Goal: Task Accomplishment & Management: Manage account settings

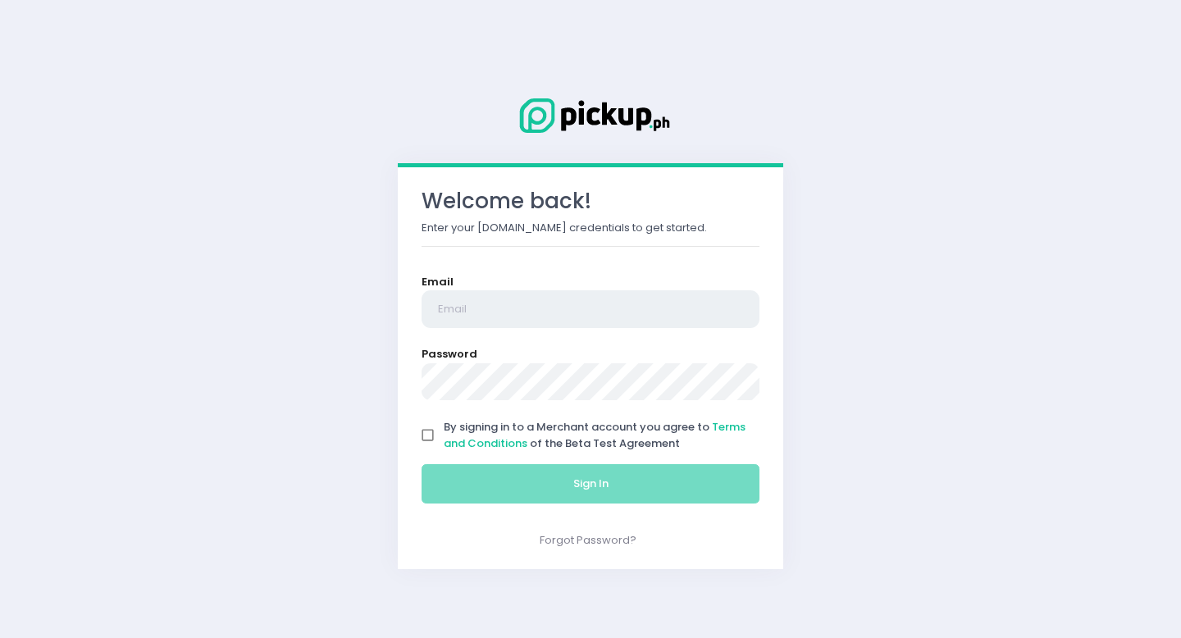
type input "[EMAIL_ADDRESS][DOMAIN_NAME]"
click at [428, 442] on input "By signing in to a Merchant account you agree to Terms and Conditions of the Be…" at bounding box center [427, 435] width 31 height 31
checkbox input "true"
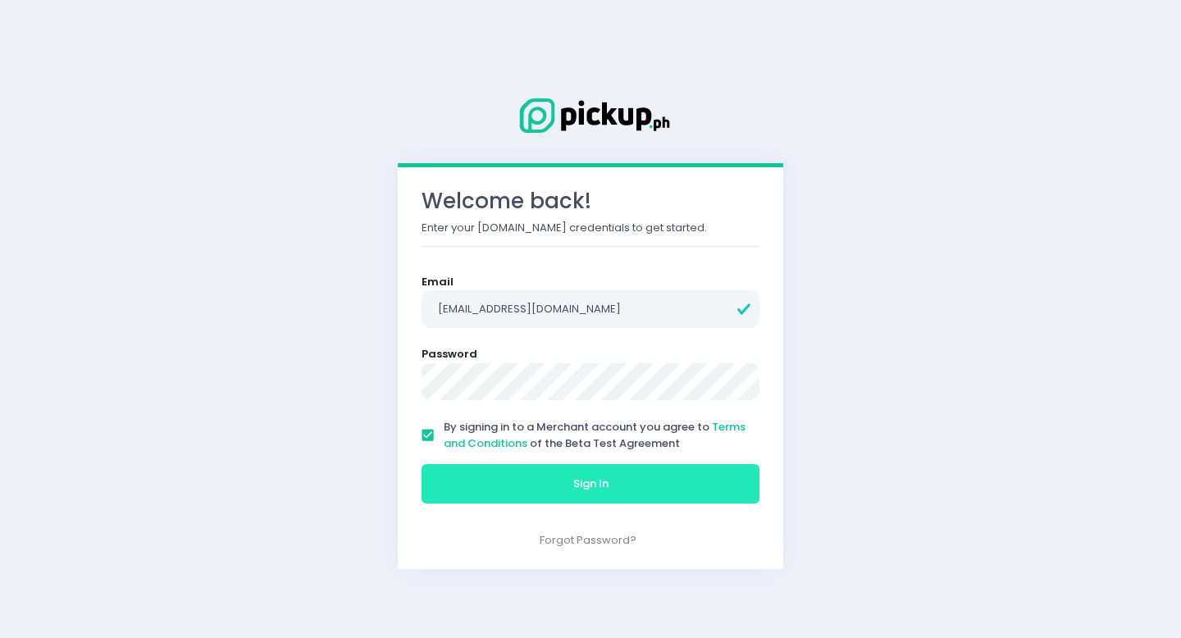
click at [467, 472] on button "Sign In" at bounding box center [590, 483] width 338 height 39
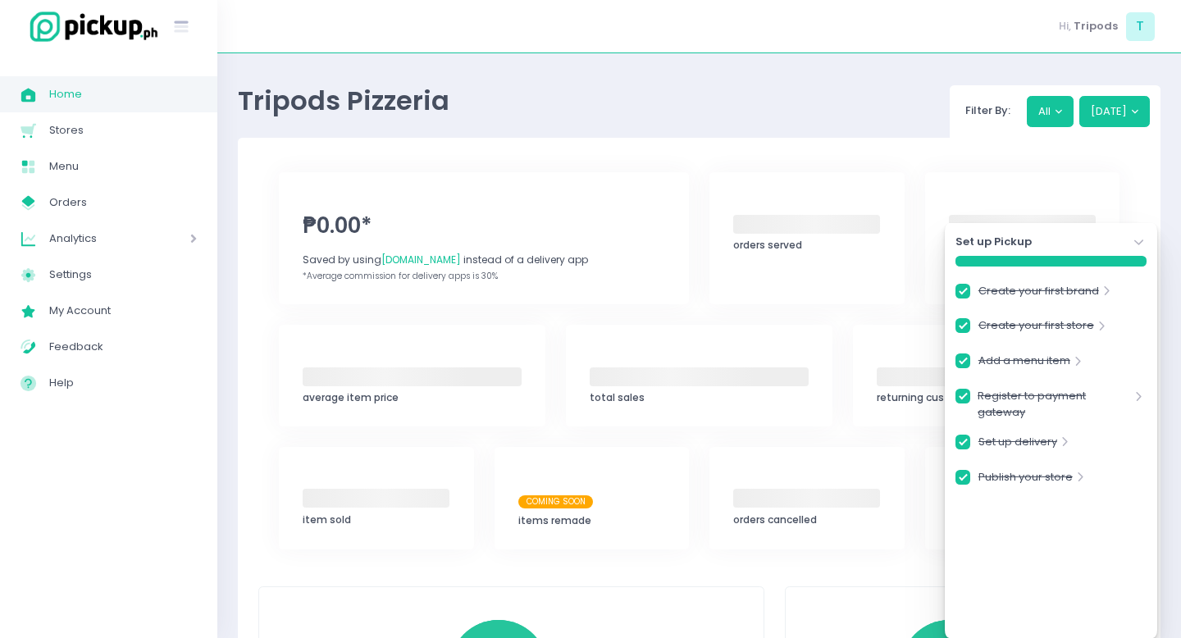
checkbox input "true"
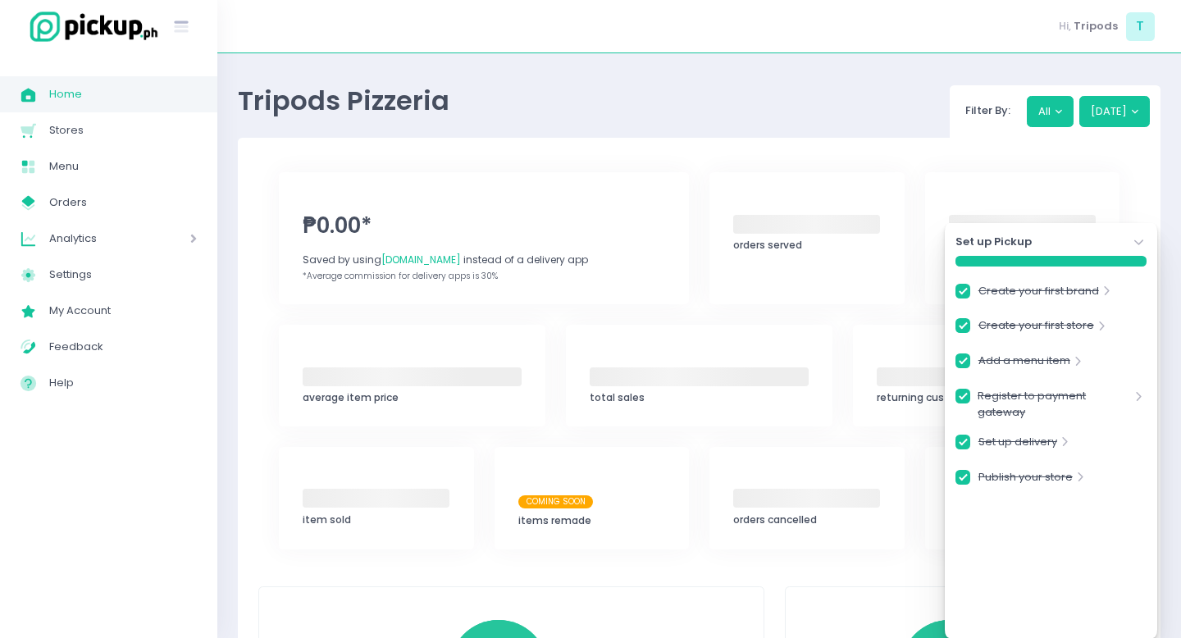
checkbox input "true"
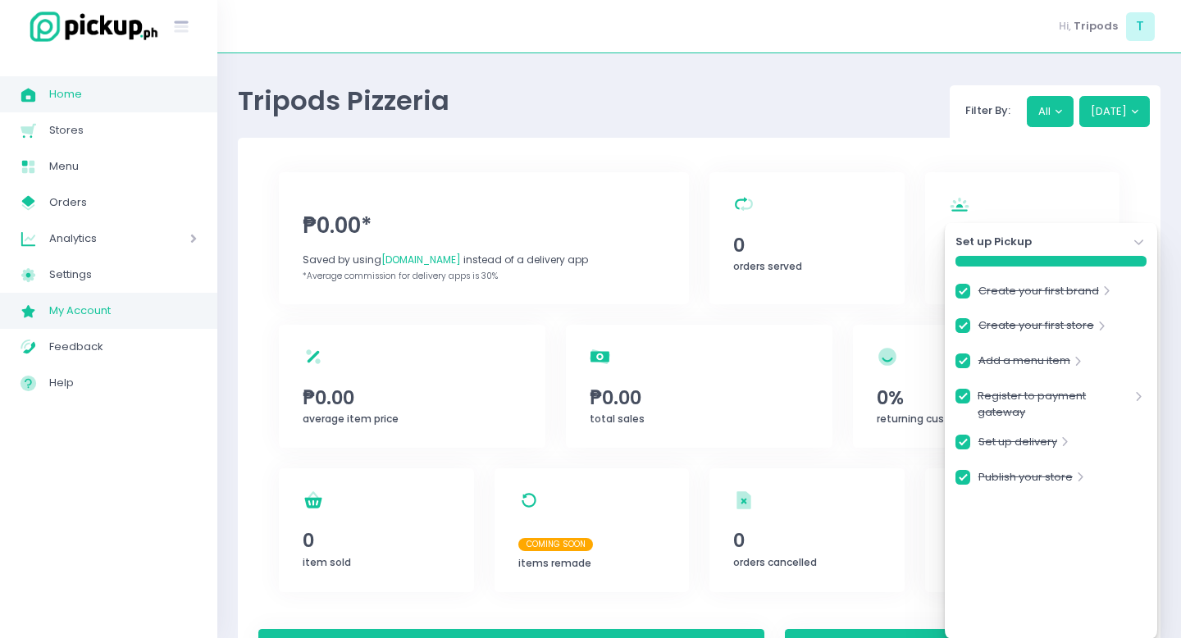
click at [83, 308] on span "My Account" at bounding box center [123, 310] width 148 height 21
checkbox input "true"
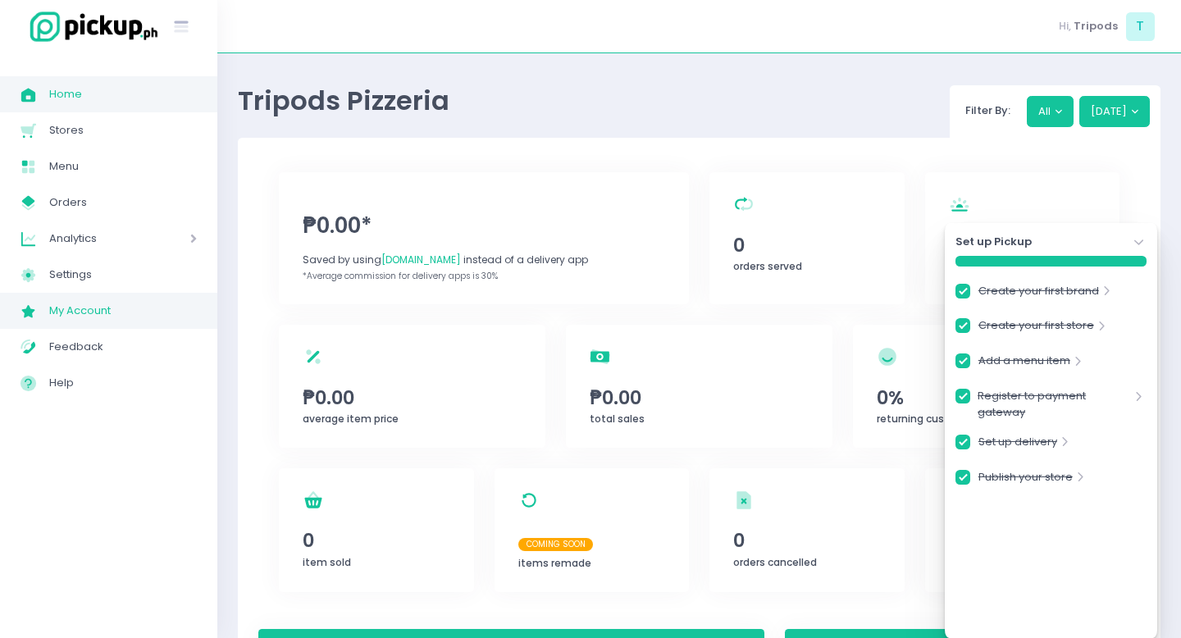
checkbox input "true"
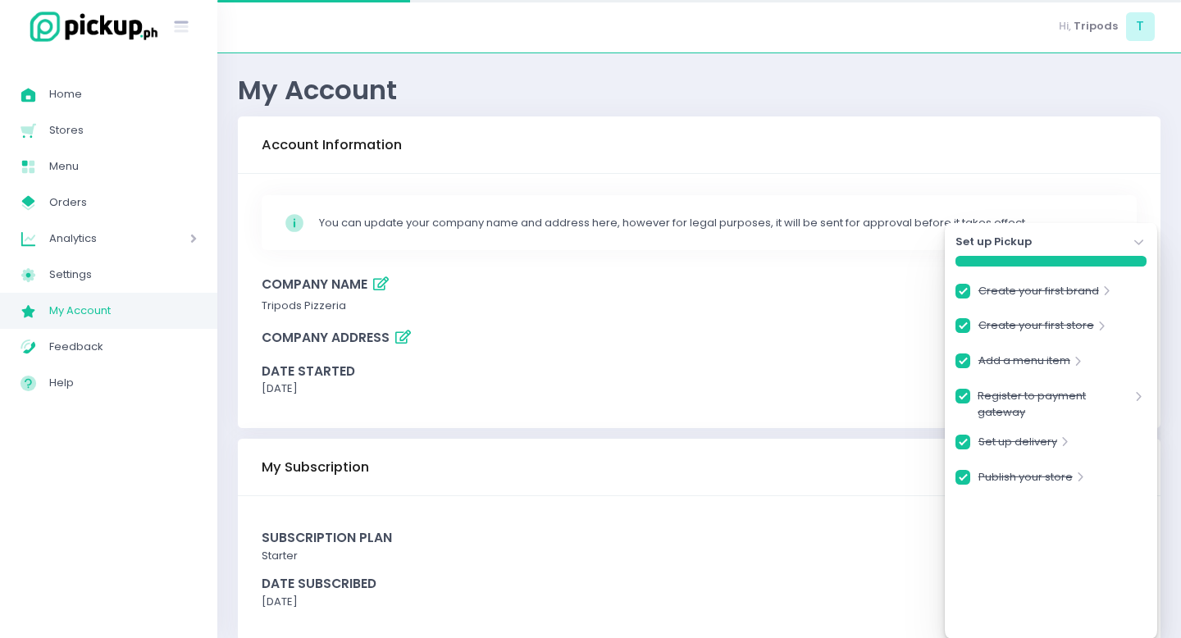
checkbox input "true"
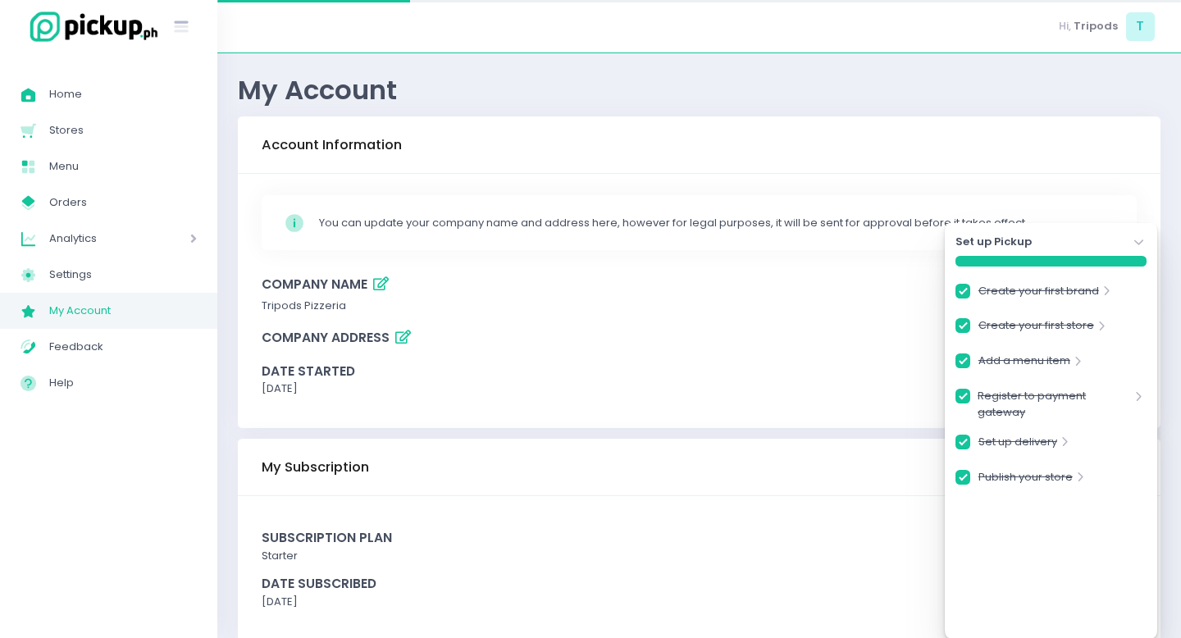
checkbox input "true"
click at [84, 257] on link "Settings Created with Sketch. Settings" at bounding box center [108, 275] width 217 height 36
checkbox input "true"
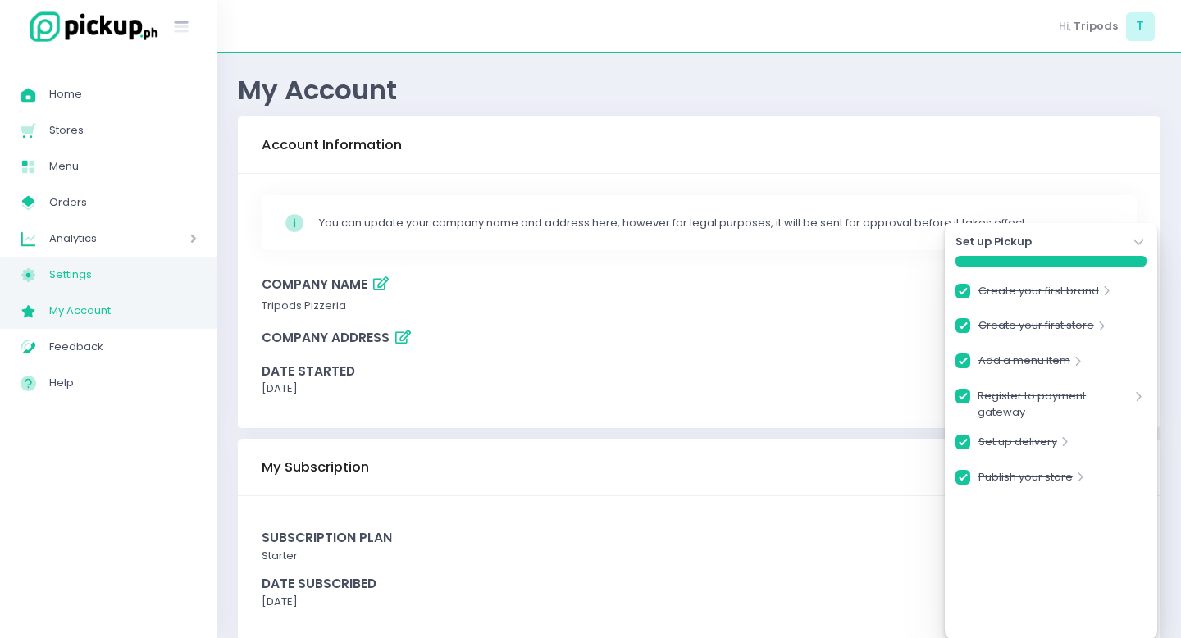
checkbox input "true"
select select "active"
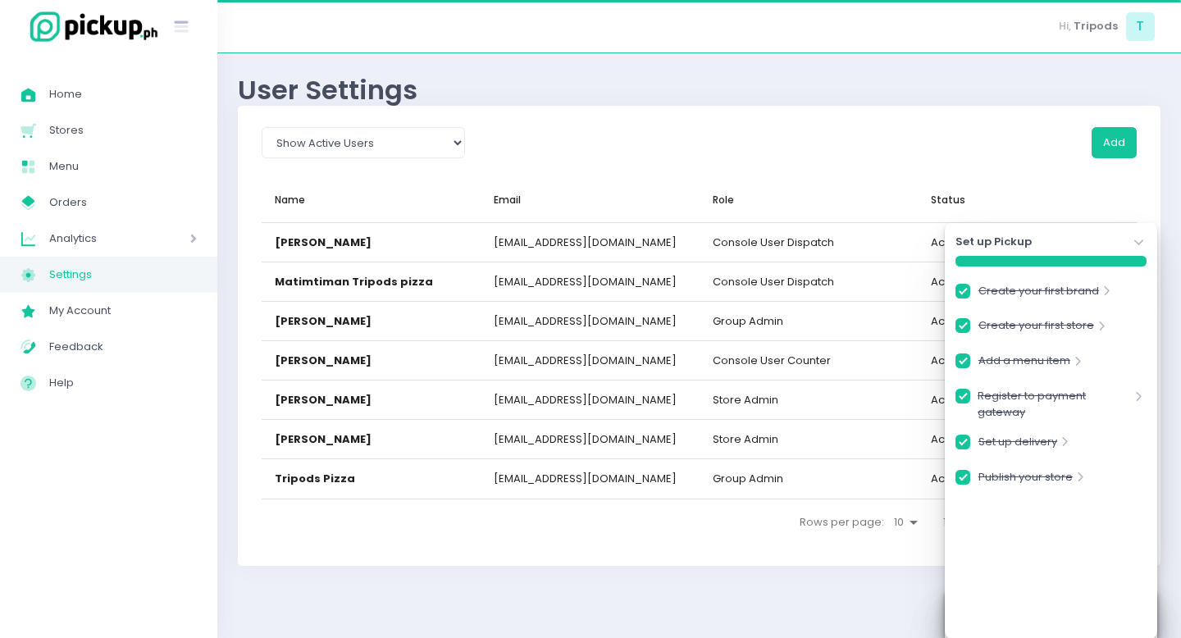
checkbox input "true"
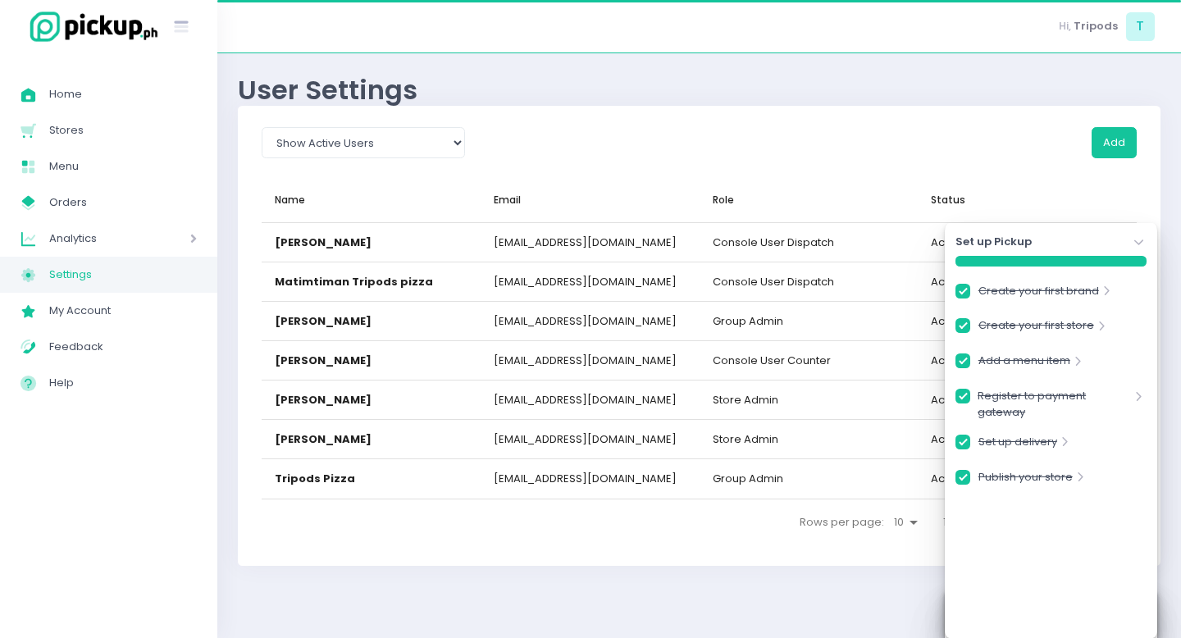
checkbox input "true"
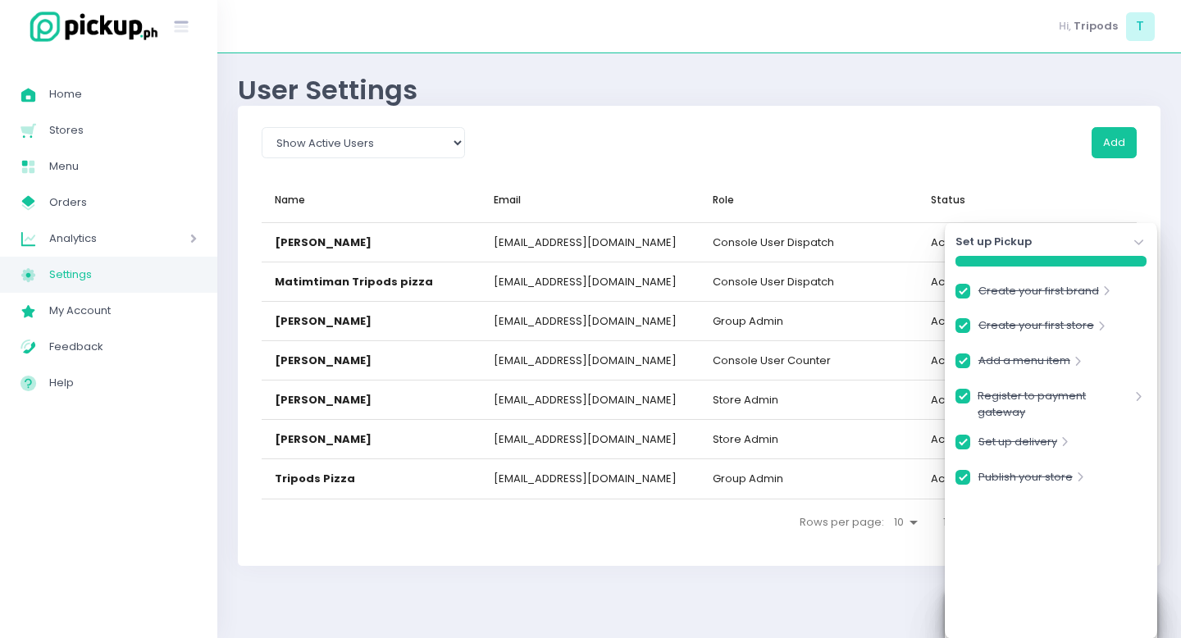
click at [1141, 245] on icon "Stockholm-icons / Navigation / Angle-down Created with Sketch." at bounding box center [1139, 243] width 16 height 16
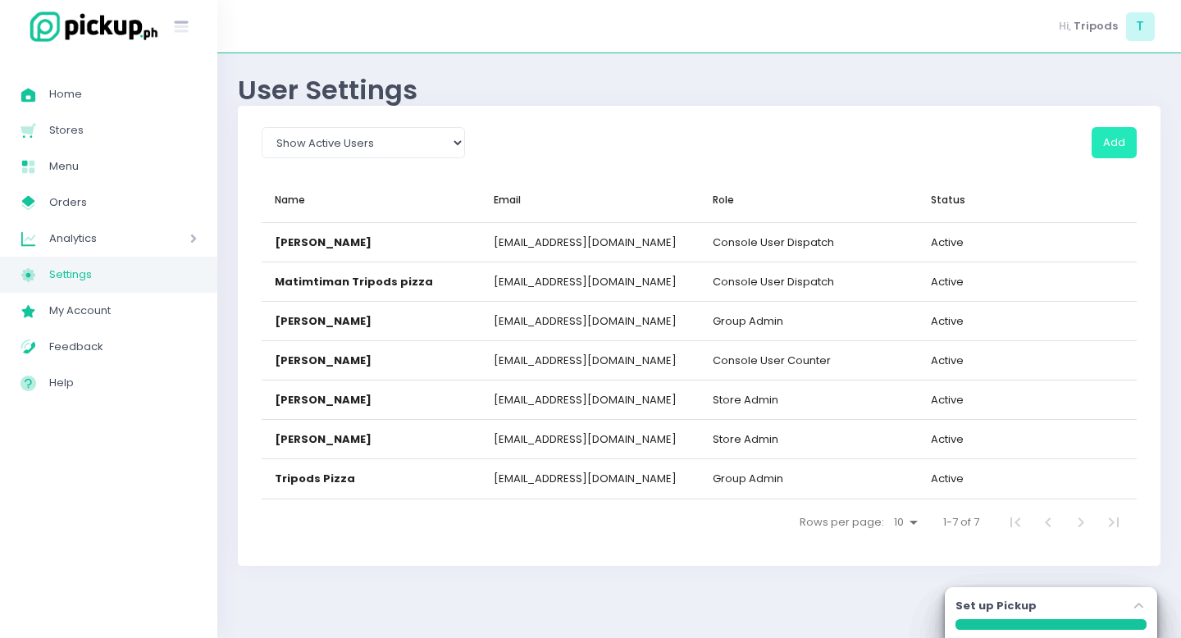
click at [1121, 134] on button "Add" at bounding box center [1113, 142] width 45 height 31
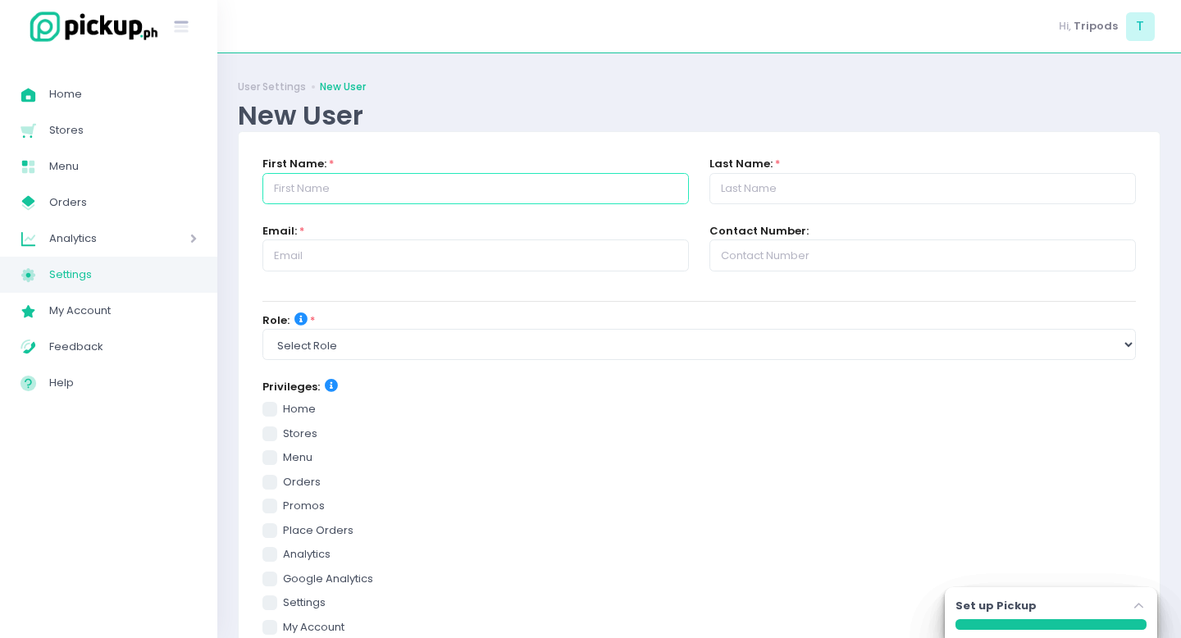
click at [404, 194] on input "text" at bounding box center [475, 188] width 426 height 31
type input "[PERSON_NAME]"
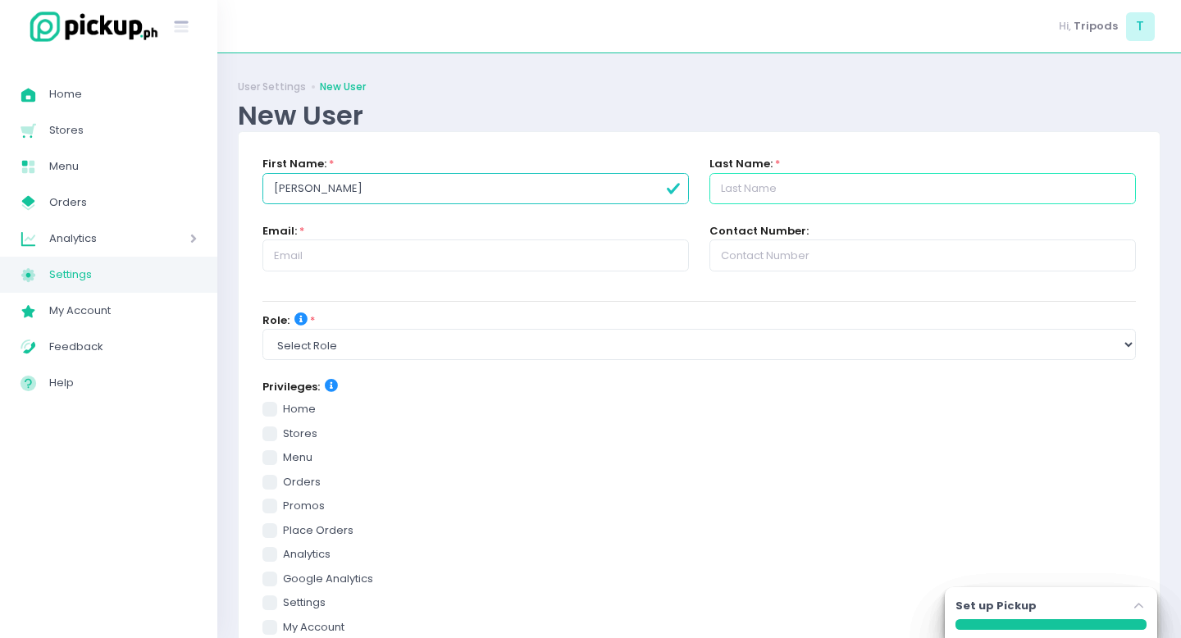
click at [798, 189] on input "text" at bounding box center [922, 188] width 426 height 31
type input "[PERSON_NAME]"
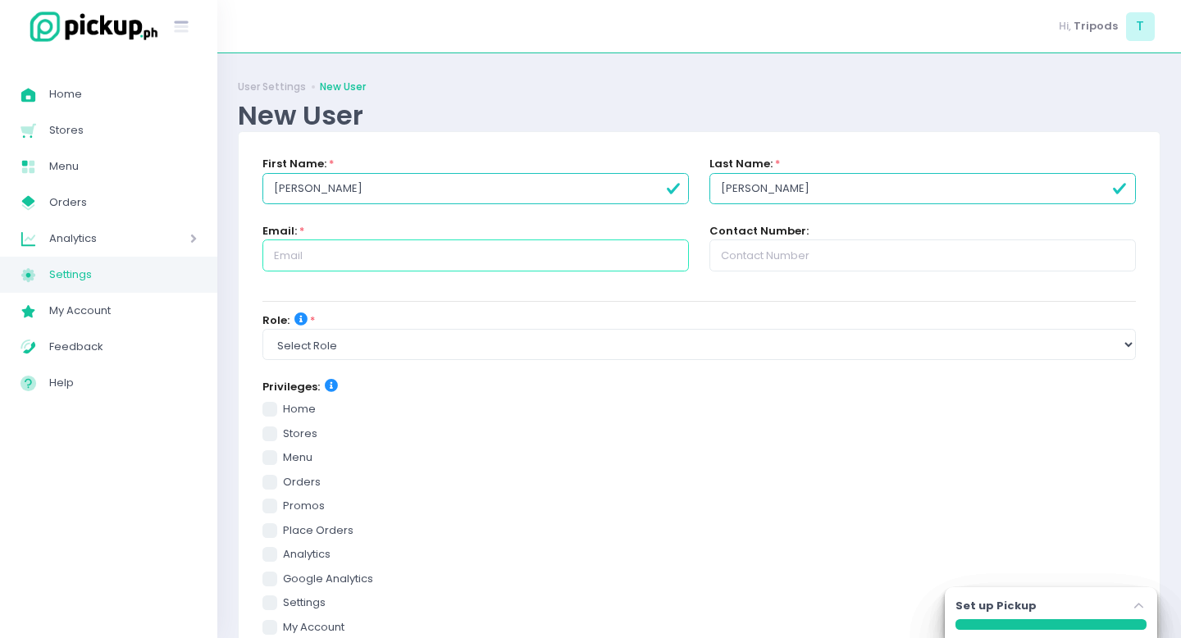
click at [414, 253] on input "text" at bounding box center [475, 254] width 426 height 31
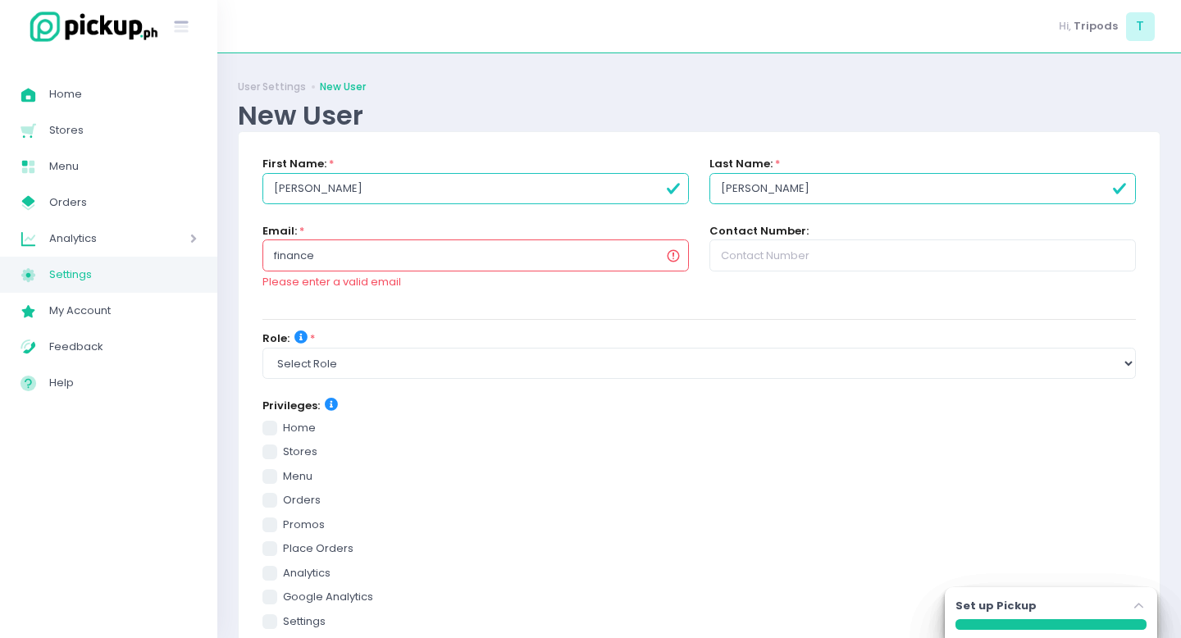
type input "[EMAIL_ADDRESS][DOMAIN_NAME]"
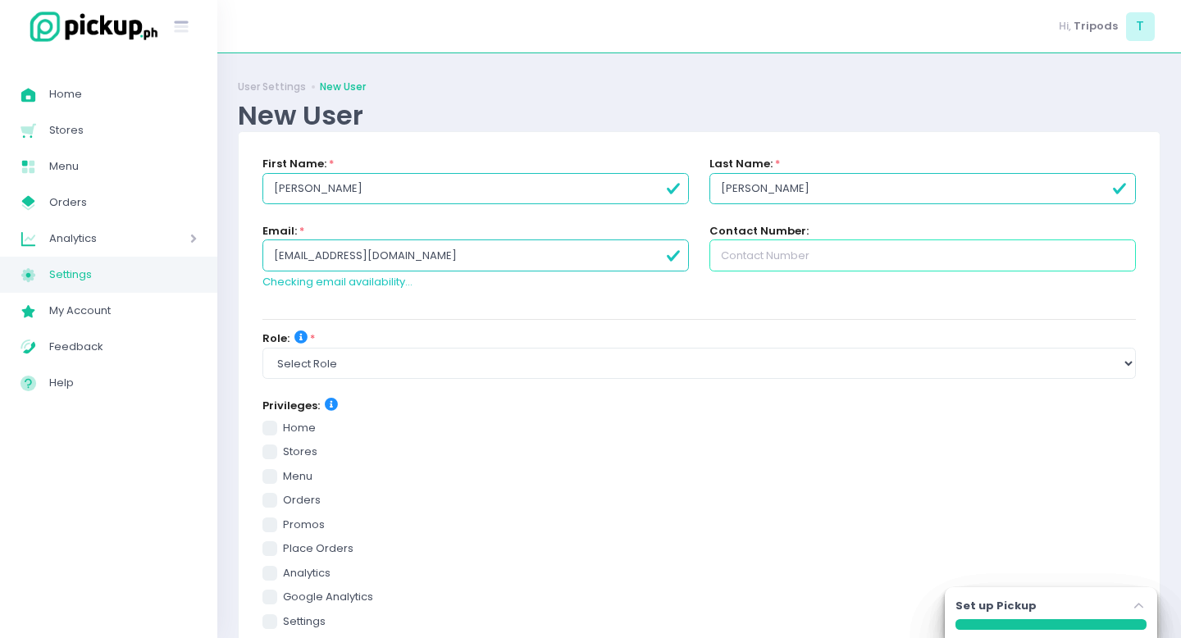
click at [820, 242] on input "text" at bounding box center [922, 254] width 426 height 31
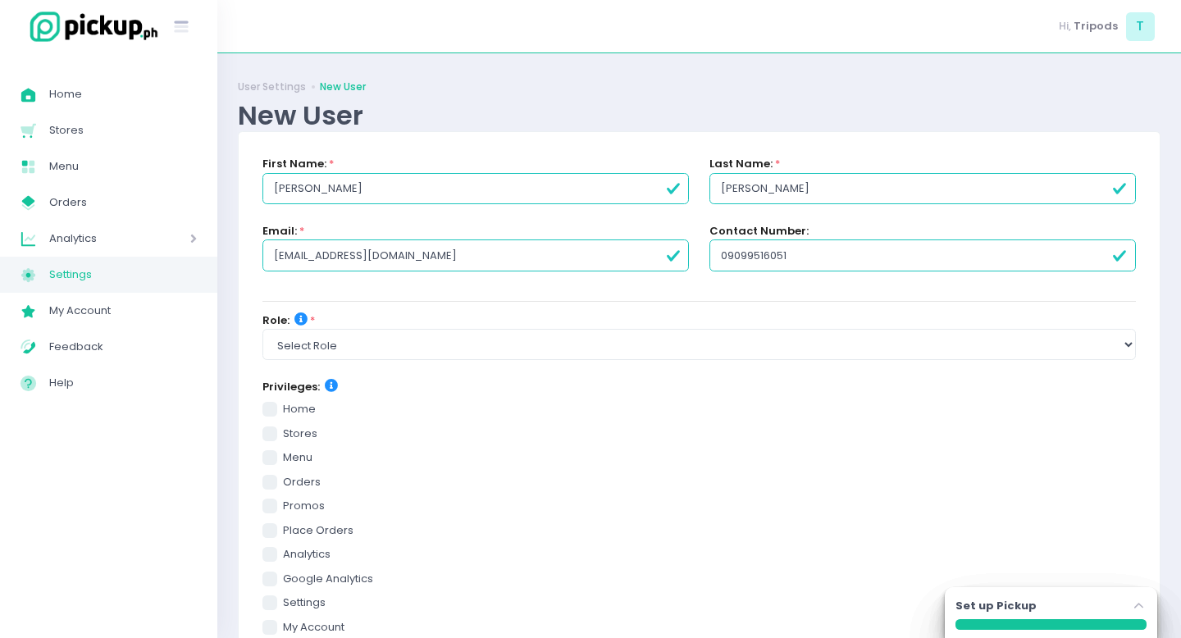
type input "09099516051"
click at [413, 334] on select "Select Role group admin brand admin store admin accounting console user console…" at bounding box center [698, 344] width 873 height 31
select select "accounting"
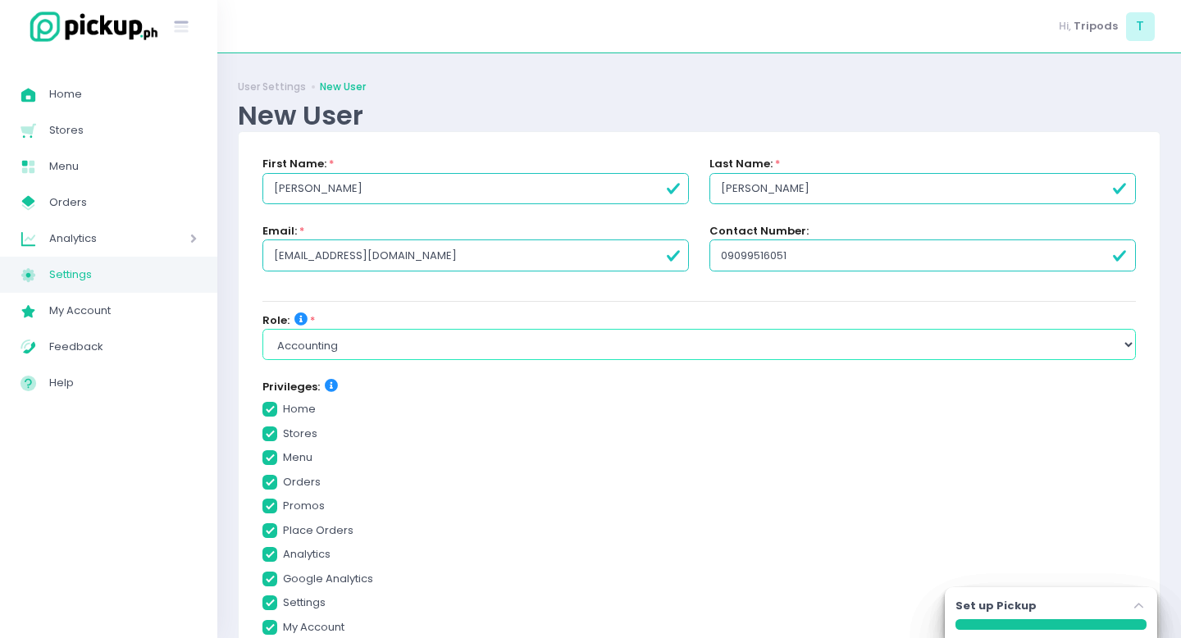
click at [262, 329] on select "Select Role group admin brand admin store admin accounting console user console…" at bounding box center [698, 344] width 873 height 31
checkbox input "true"
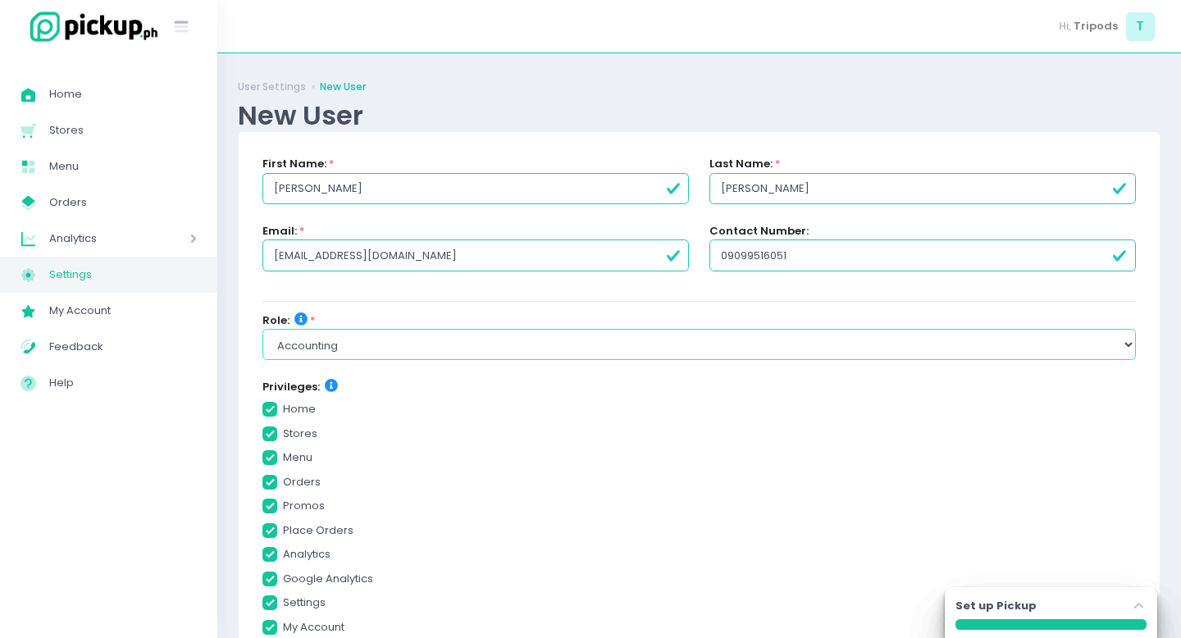
checkbox input "true"
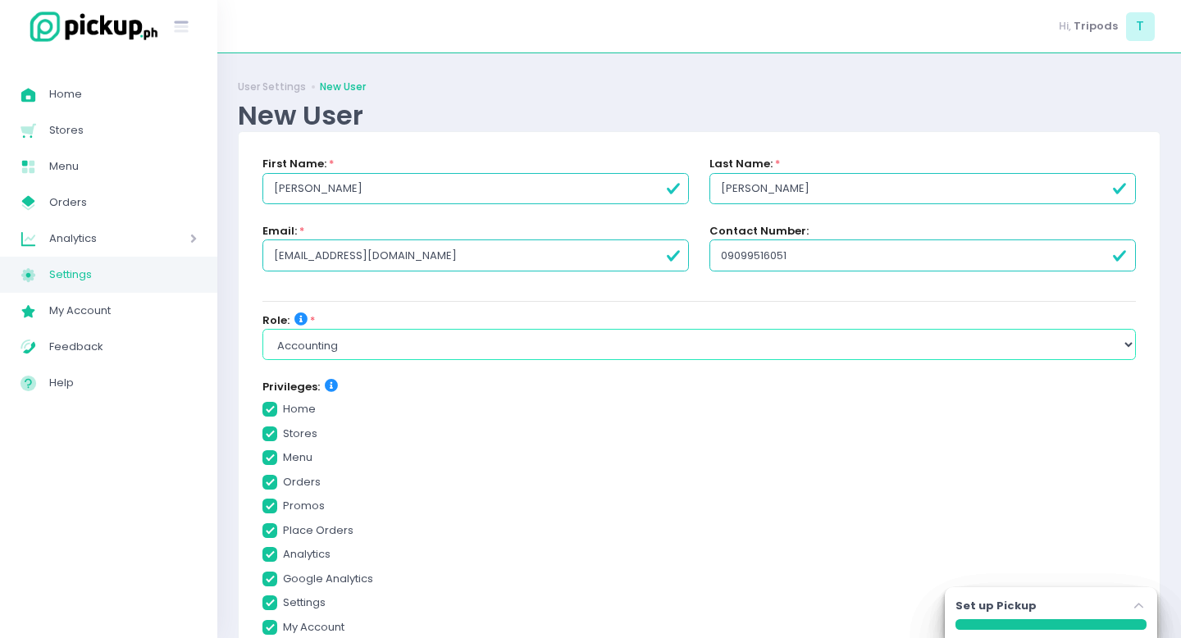
checkbox input "true"
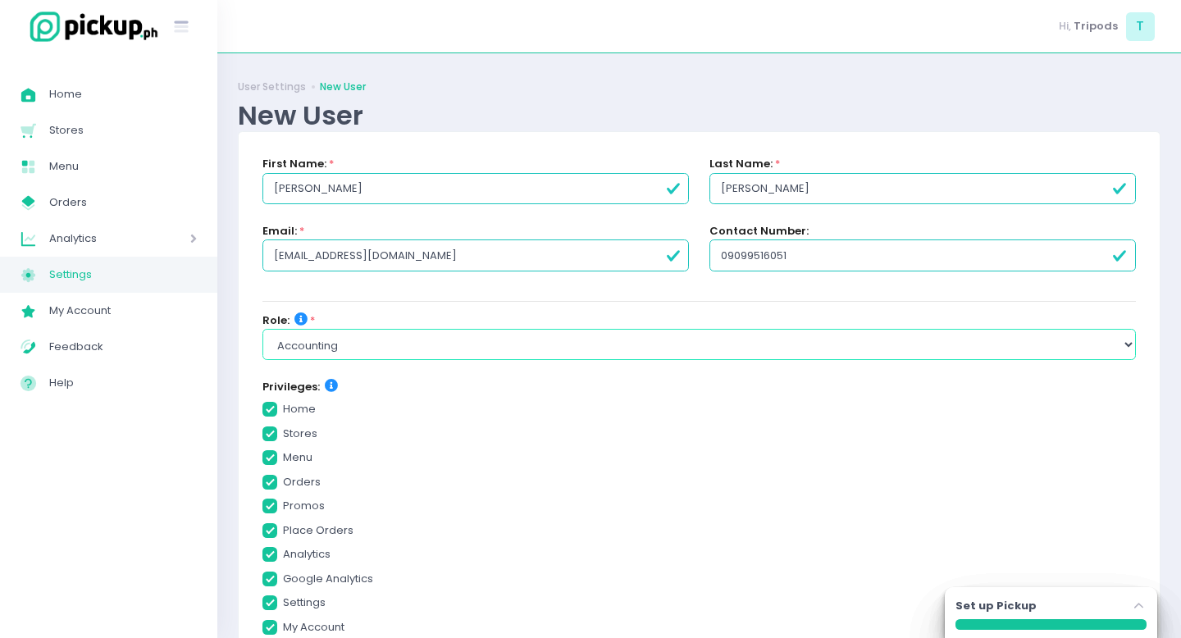
checkbox input "true"
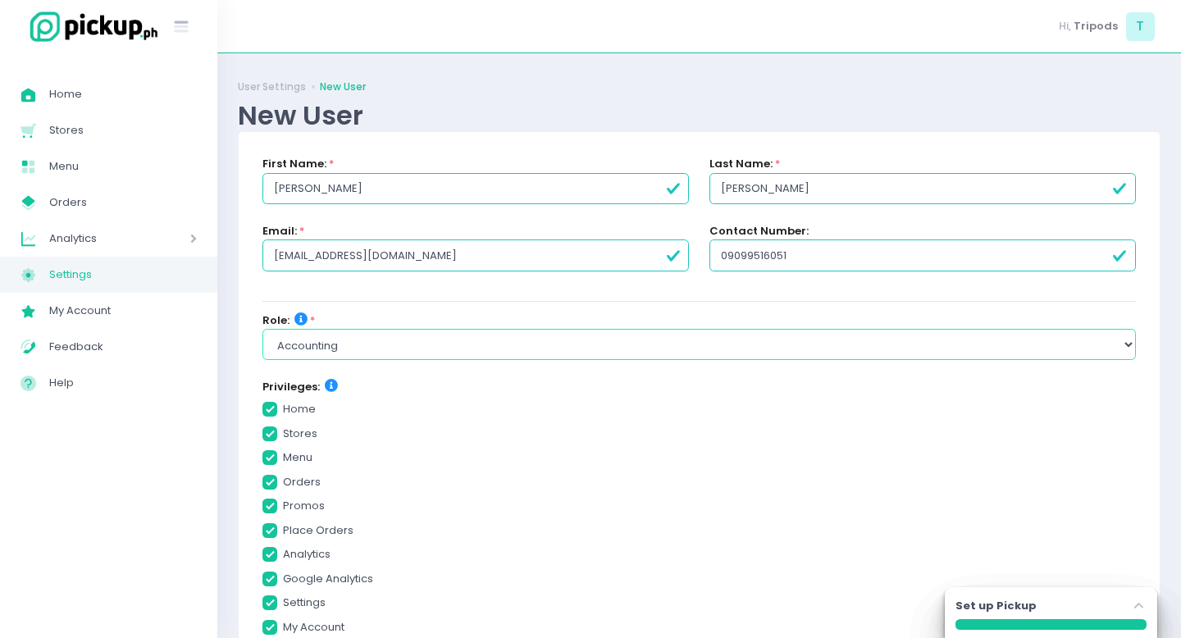
checkbox input "true"
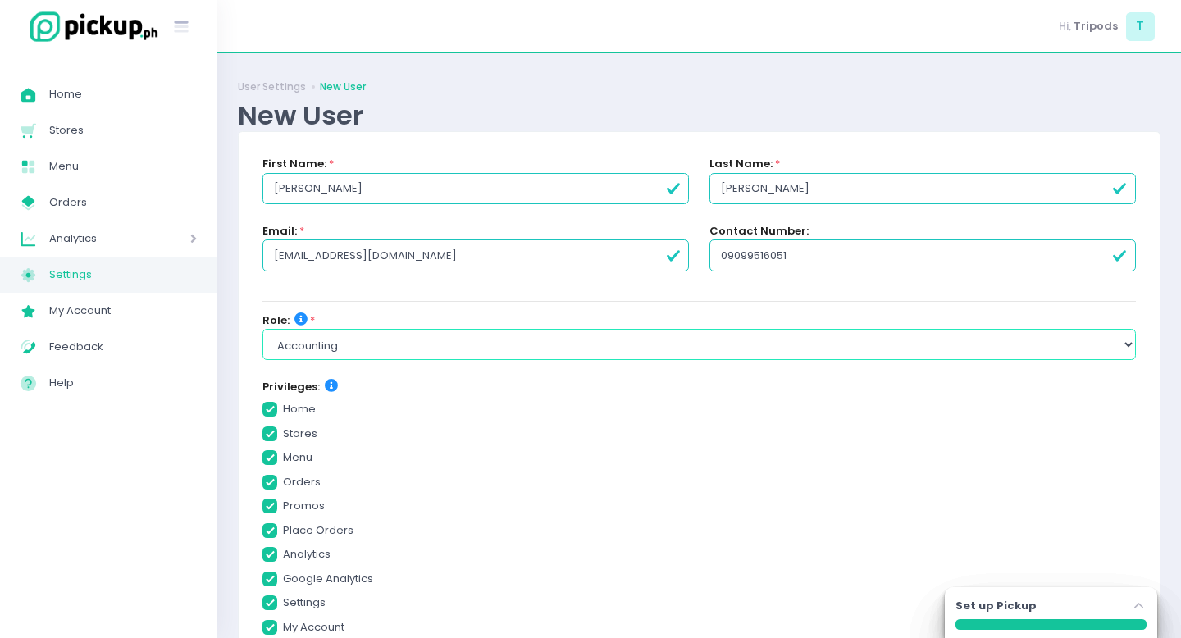
checkbox input "true"
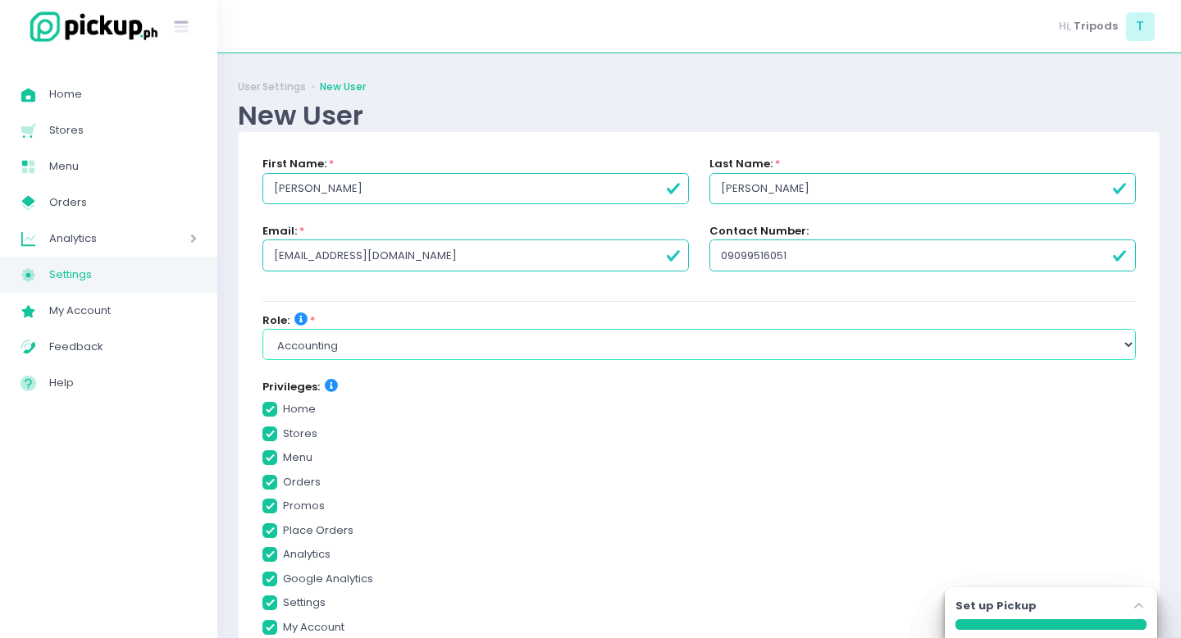
checkbox input "true"
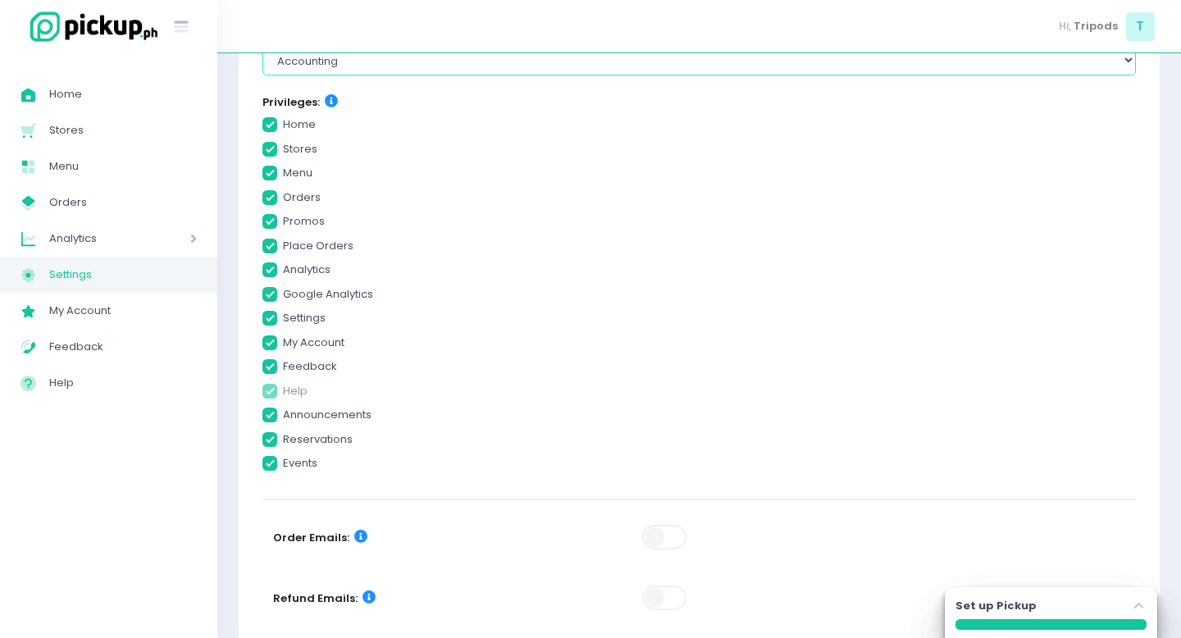
scroll to position [379, 0]
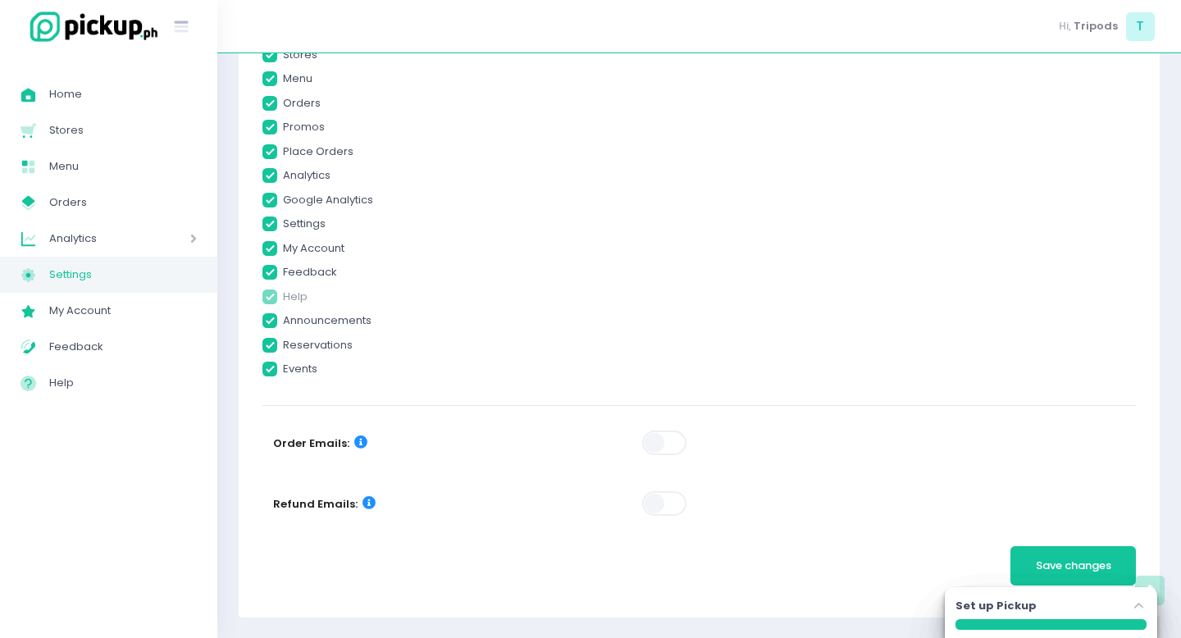
checkbox input "true"
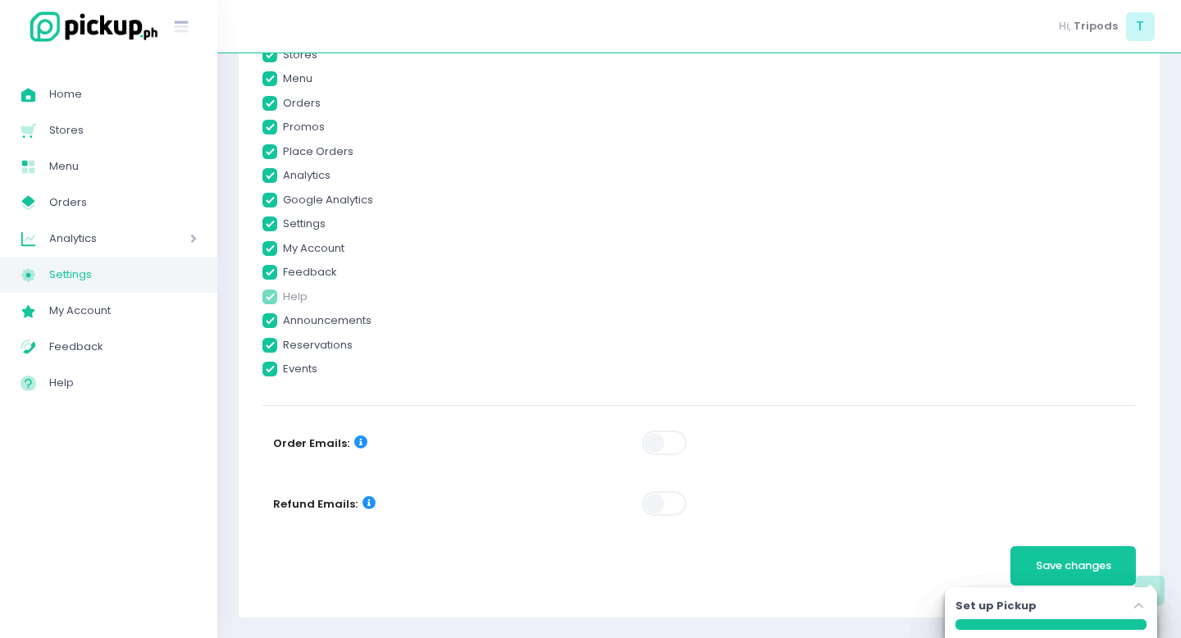
checkbox input "true"
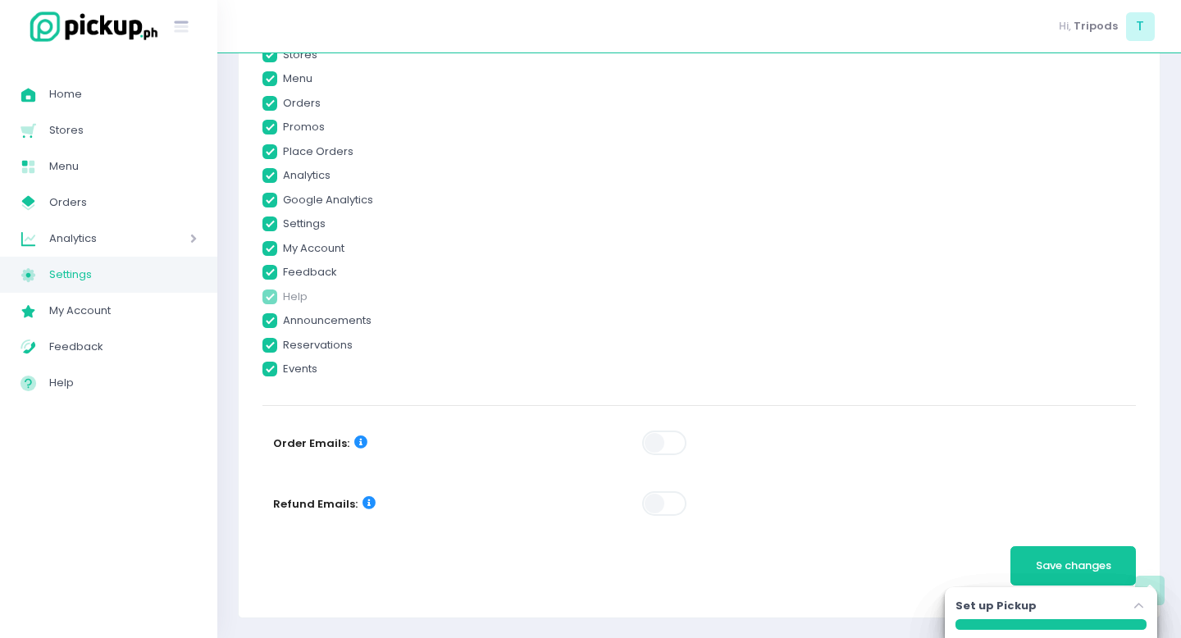
checkbox input "true"
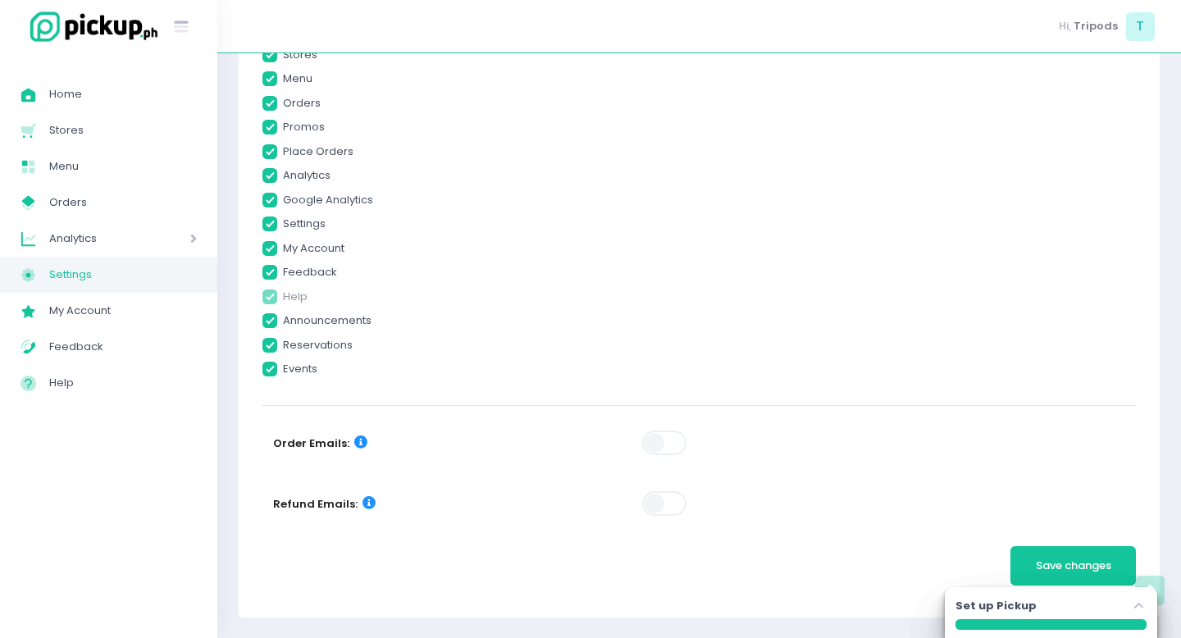
click at [1136, 600] on icon "Stockholm-icons / Navigation / Angle-up Created with Sketch." at bounding box center [1139, 606] width 16 height 16
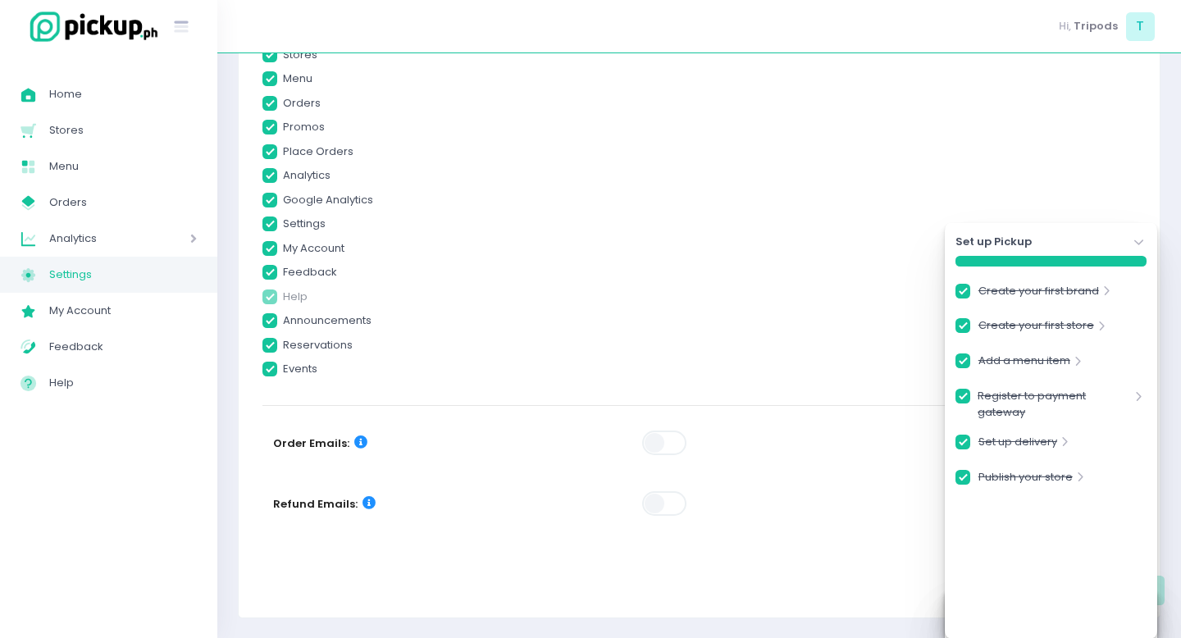
click at [867, 460] on div at bounding box center [776, 446] width 291 height 39
click at [1141, 244] on icon "Stockholm-icons / Navigation / Angle-down Created with Sketch." at bounding box center [1139, 243] width 16 height 16
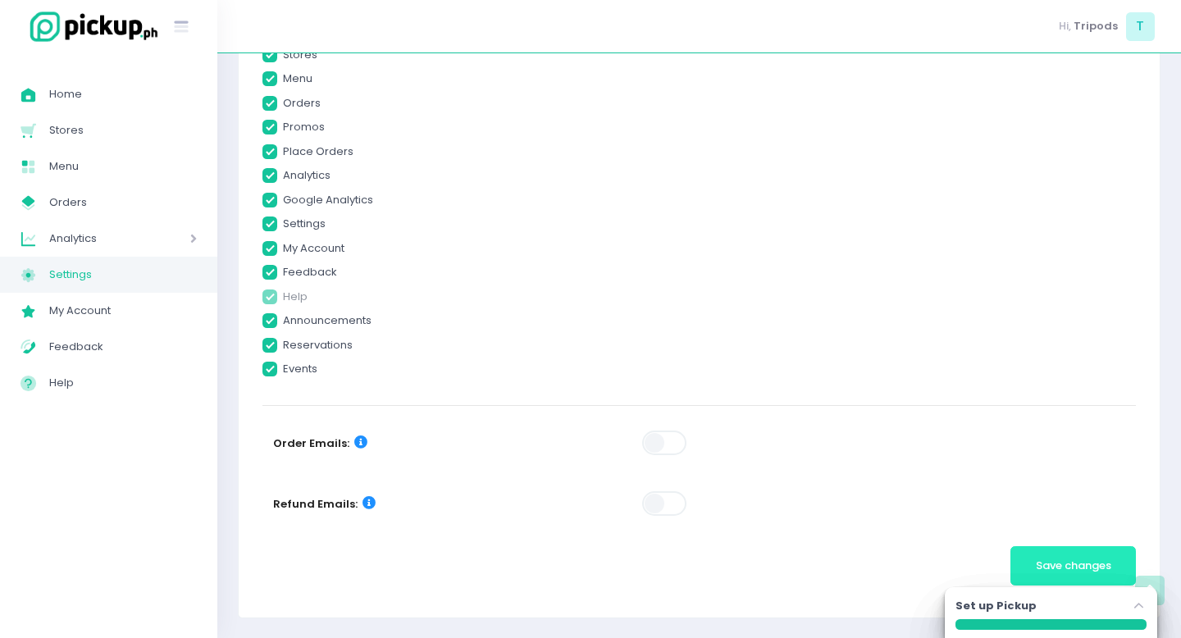
click at [1083, 554] on button "Save changes" at bounding box center [1072, 565] width 125 height 39
checkbox input "true"
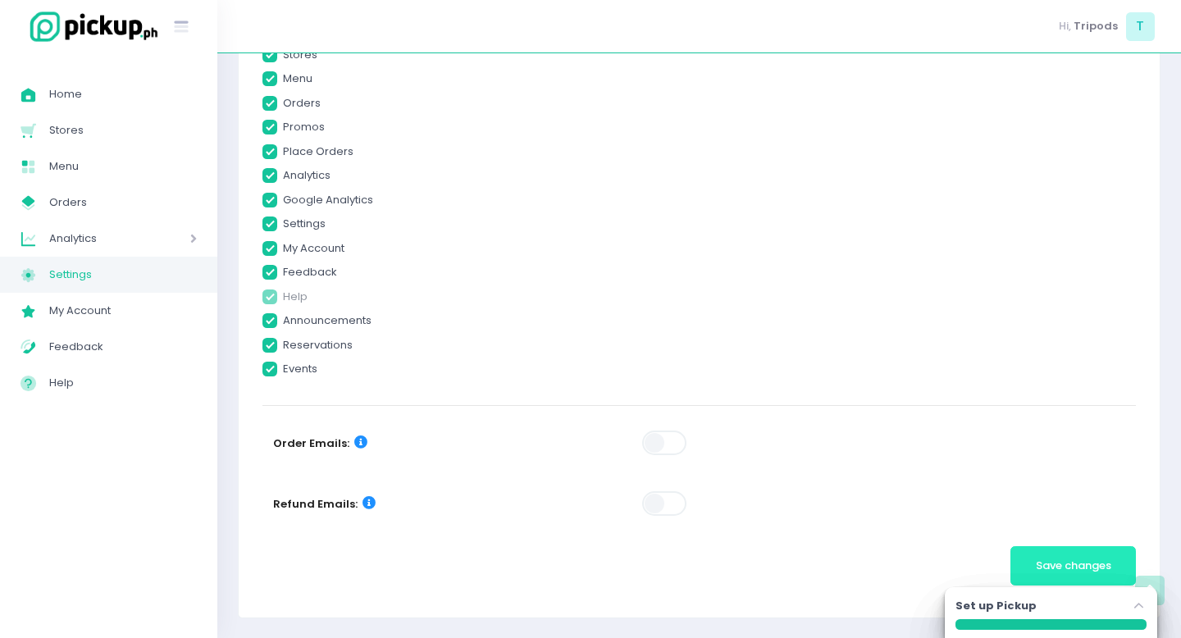
checkbox input "true"
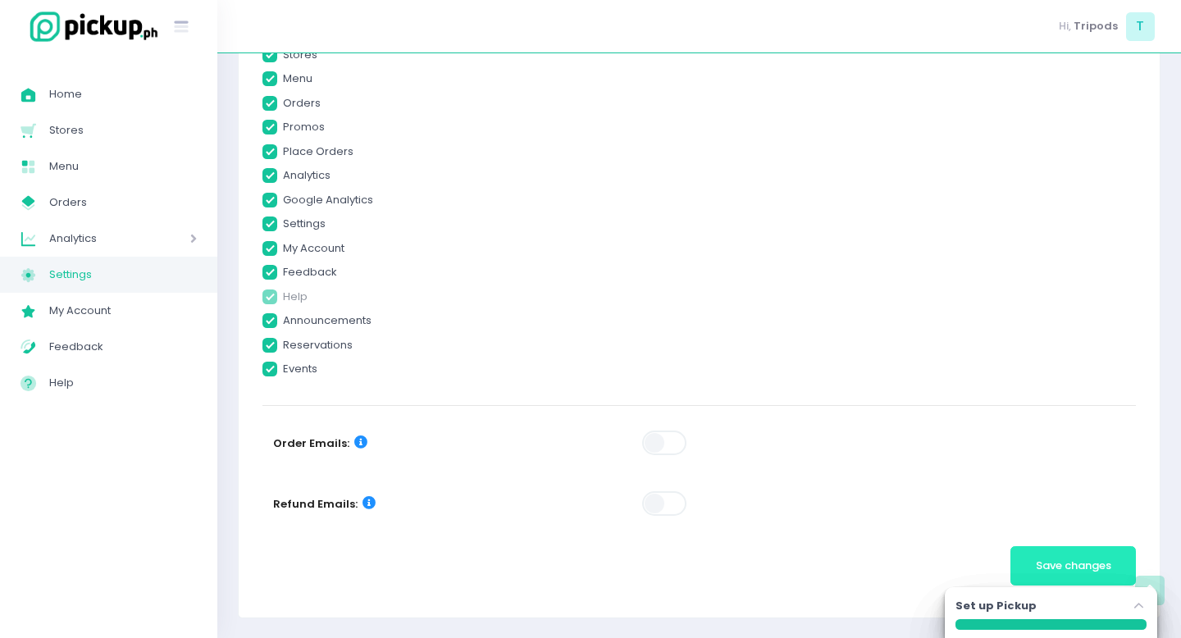
checkbox input "true"
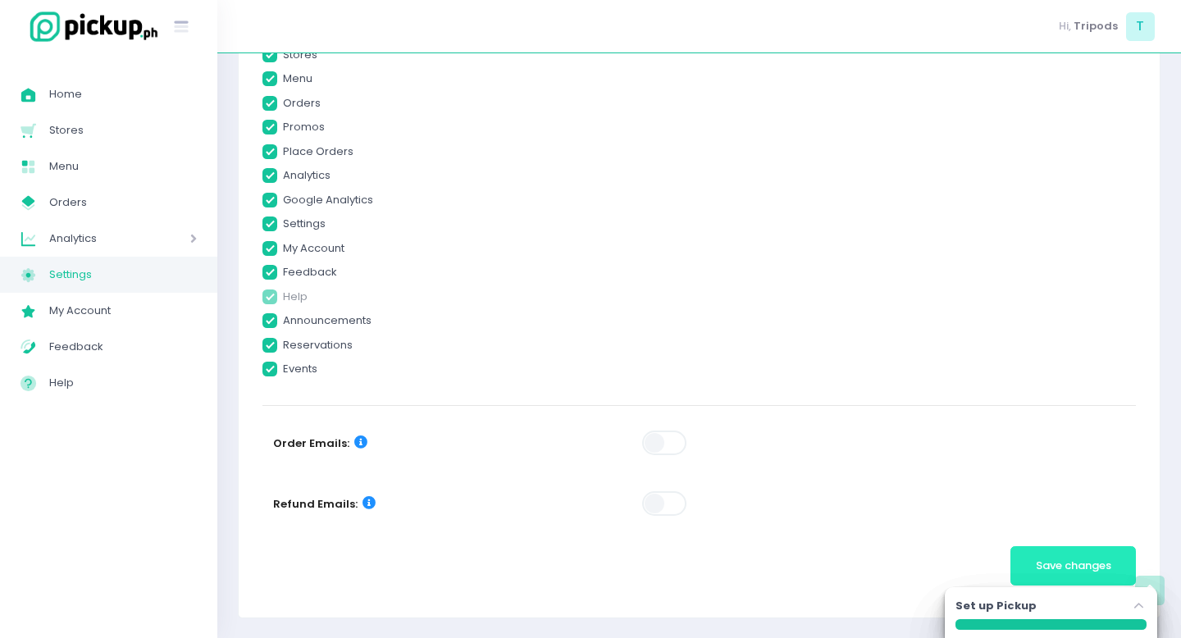
checkbox input "true"
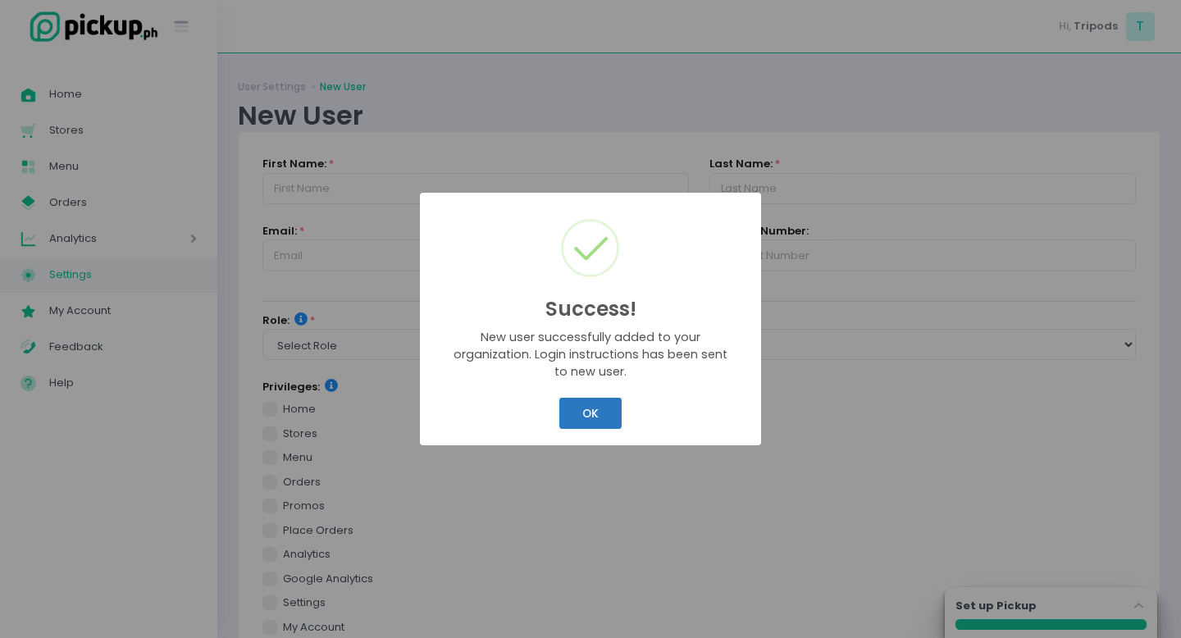
click at [590, 415] on button "OK" at bounding box center [590, 413] width 62 height 31
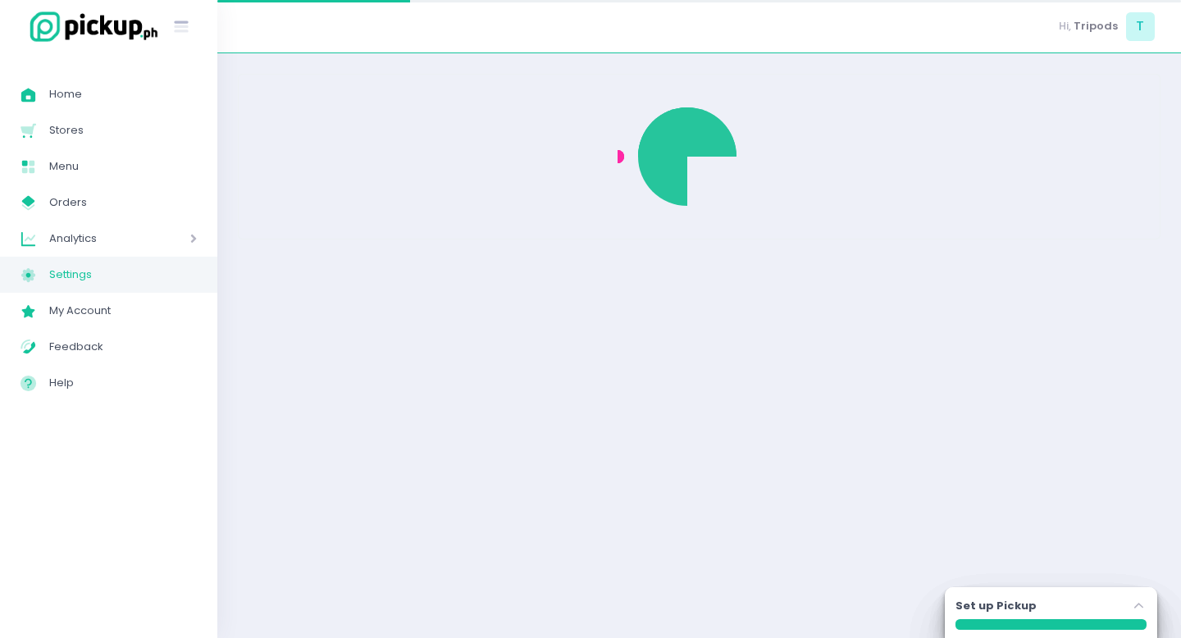
select select "active"
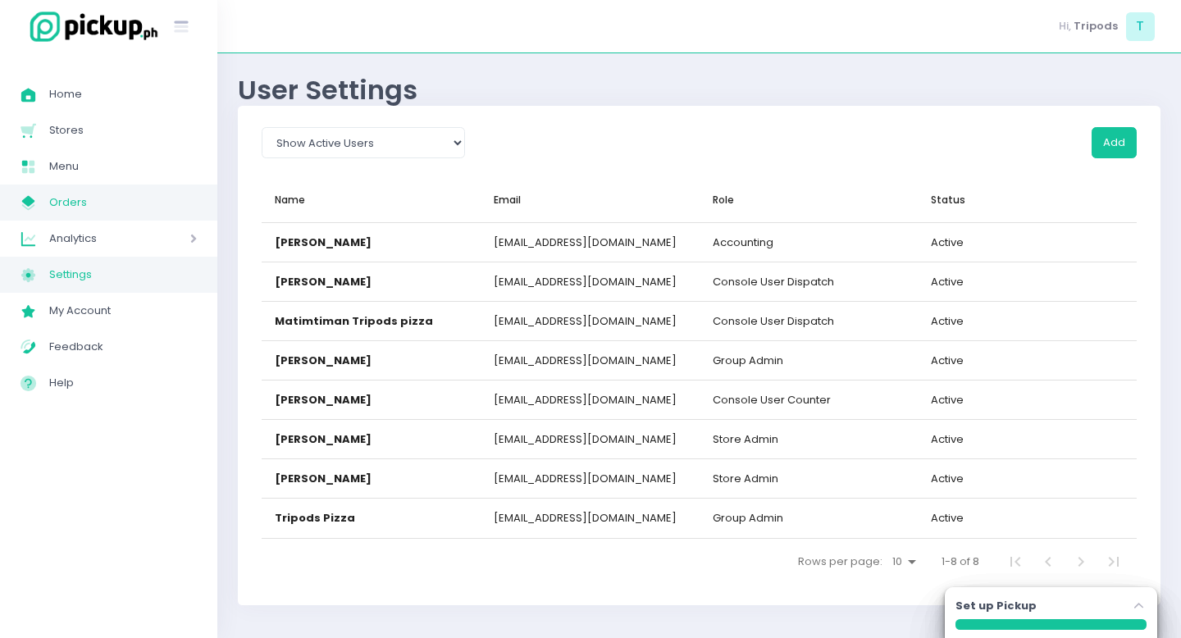
click at [66, 214] on link "My Store Created with Sketch. Orders" at bounding box center [108, 203] width 217 height 36
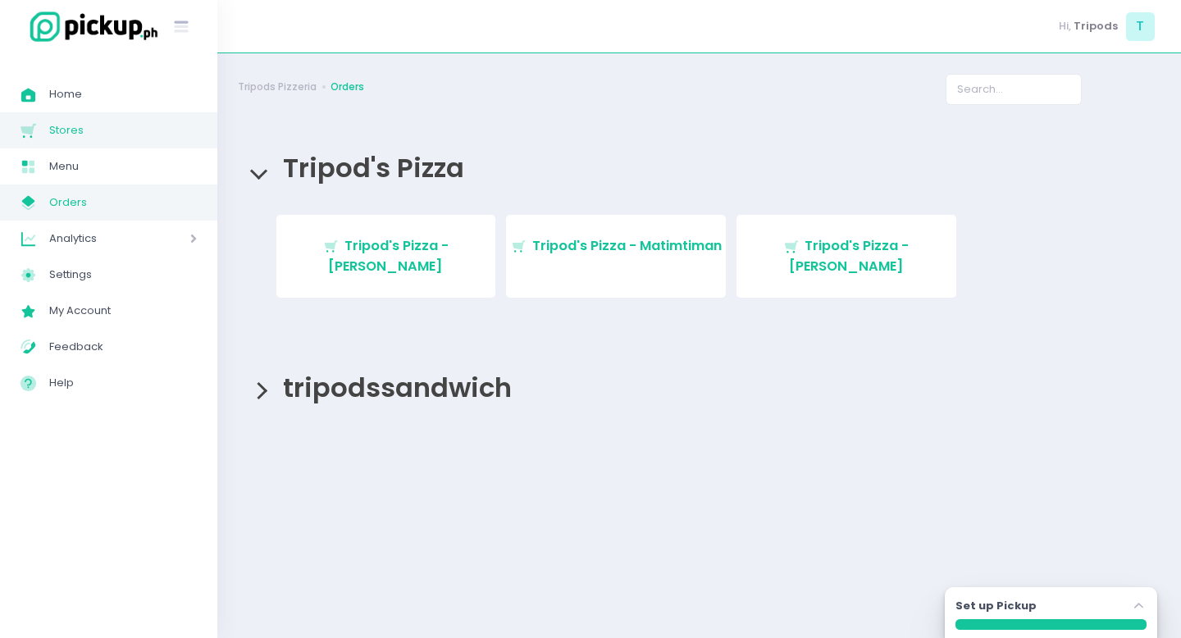
click at [70, 125] on span "Stores" at bounding box center [123, 130] width 148 height 21
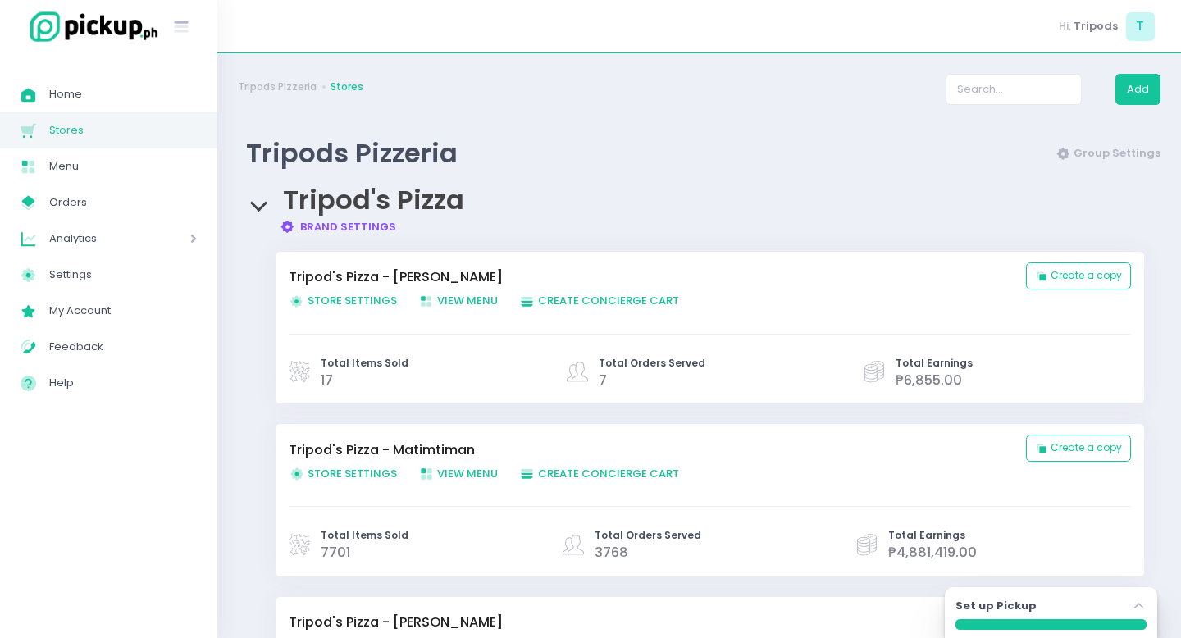
scroll to position [282, 0]
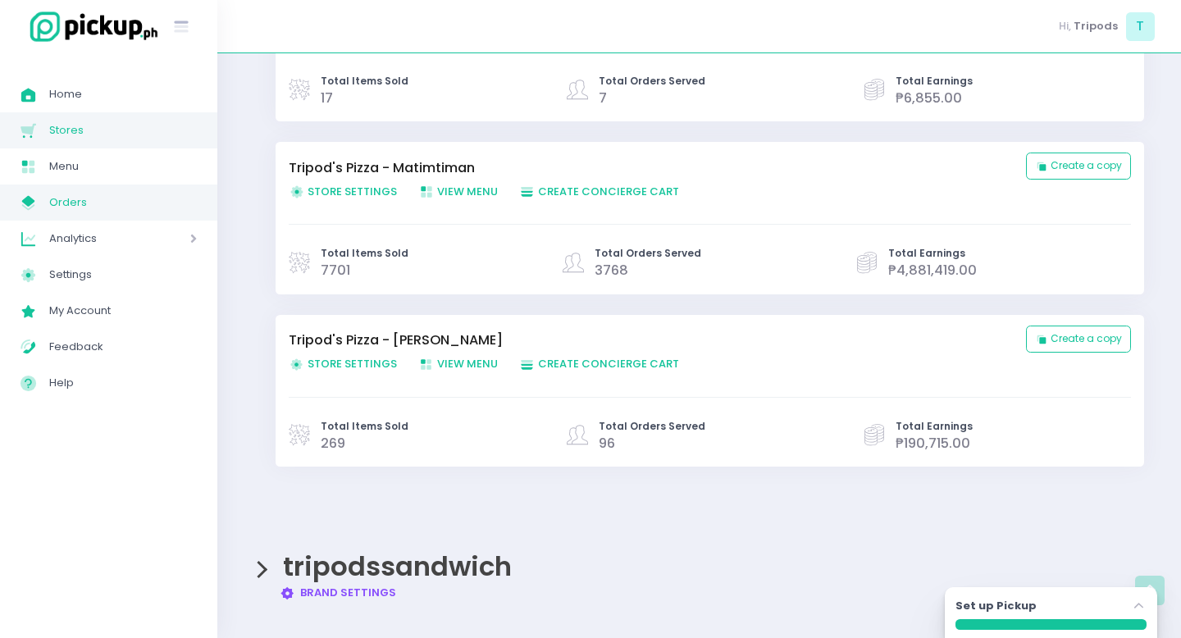
click at [93, 216] on link "My Store Created with Sketch. Orders" at bounding box center [108, 203] width 217 height 36
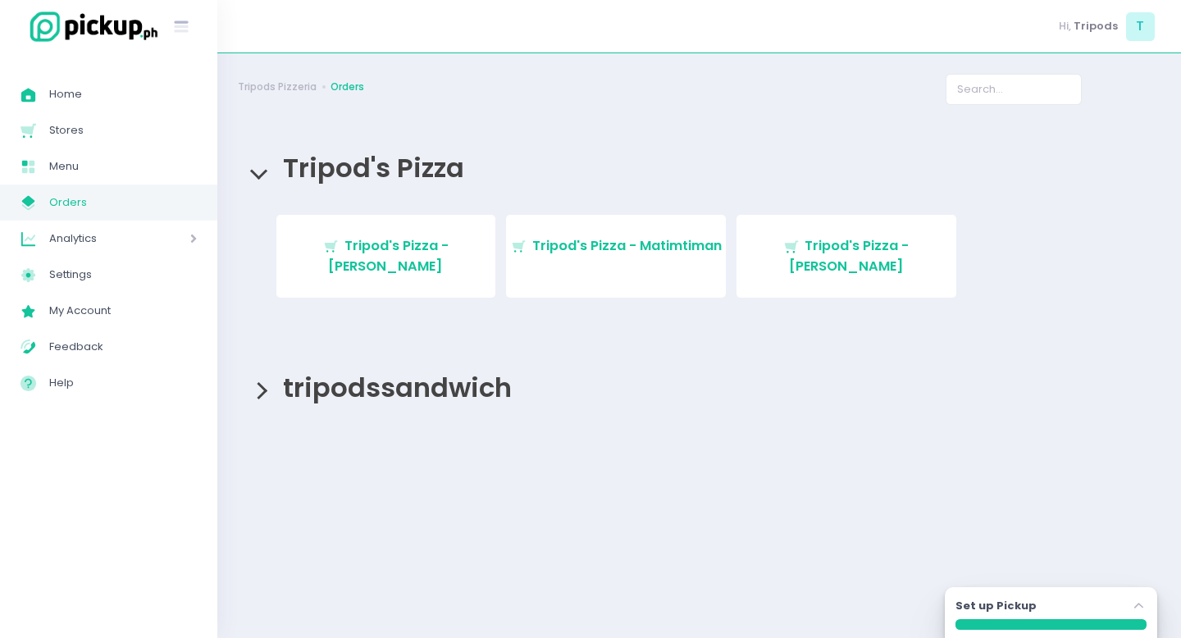
click at [248, 379] on div "tripodssandwich" at bounding box center [699, 388] width 923 height 62
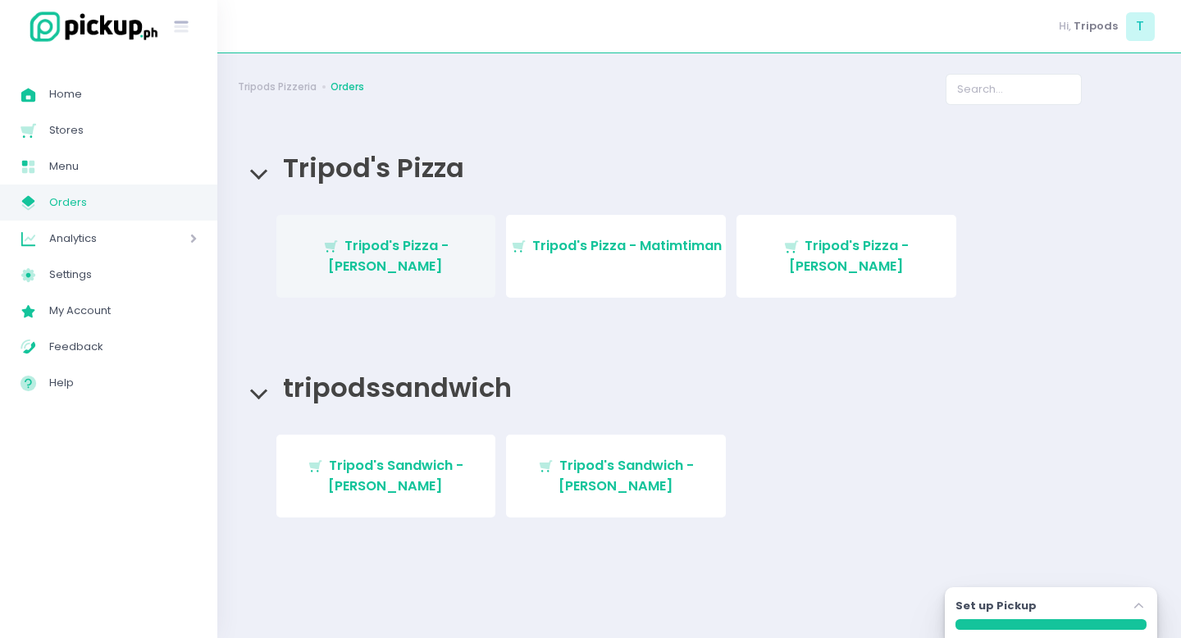
click at [421, 255] on link "Stockholm-icons / Shopping / Cart1 Created with Sketch. Tripod's Pizza - [PERSO…" at bounding box center [386, 256] width 220 height 83
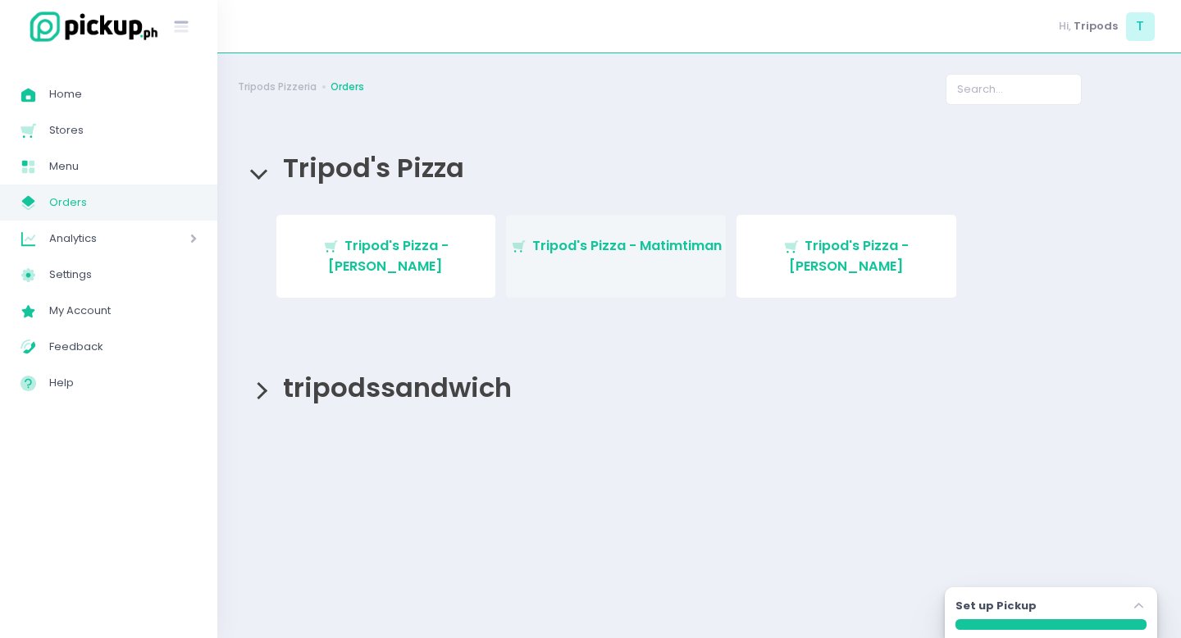
click at [682, 253] on span "Tripod's Pizza - Matimtiman" at bounding box center [626, 245] width 189 height 19
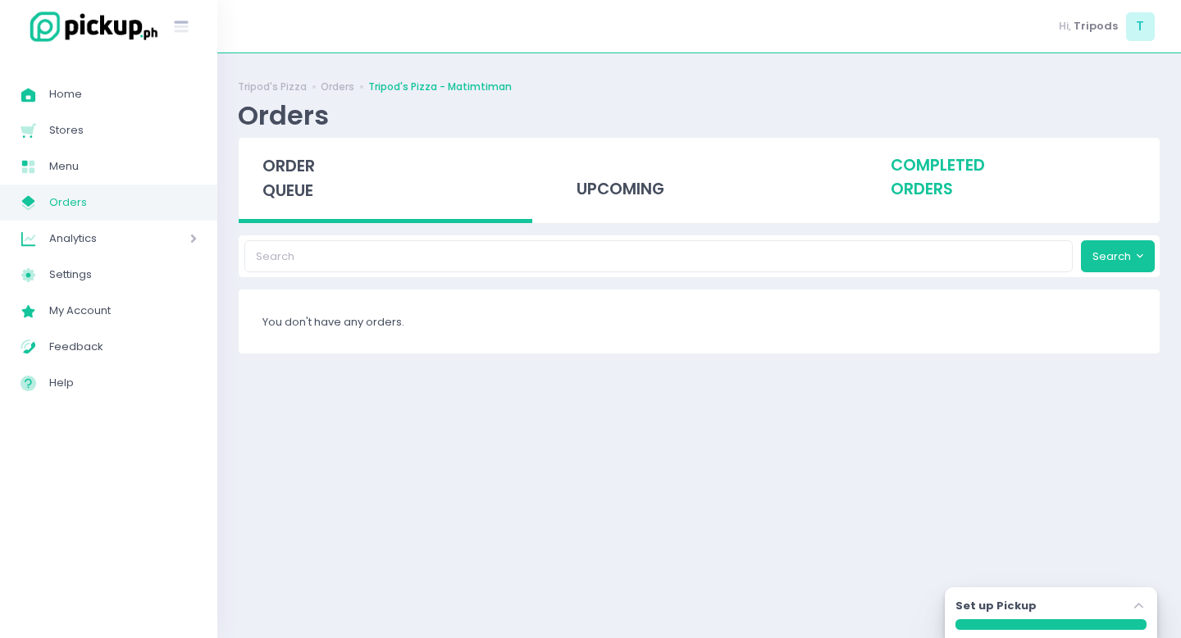
click at [980, 162] on div "completed orders" at bounding box center [1013, 178] width 294 height 80
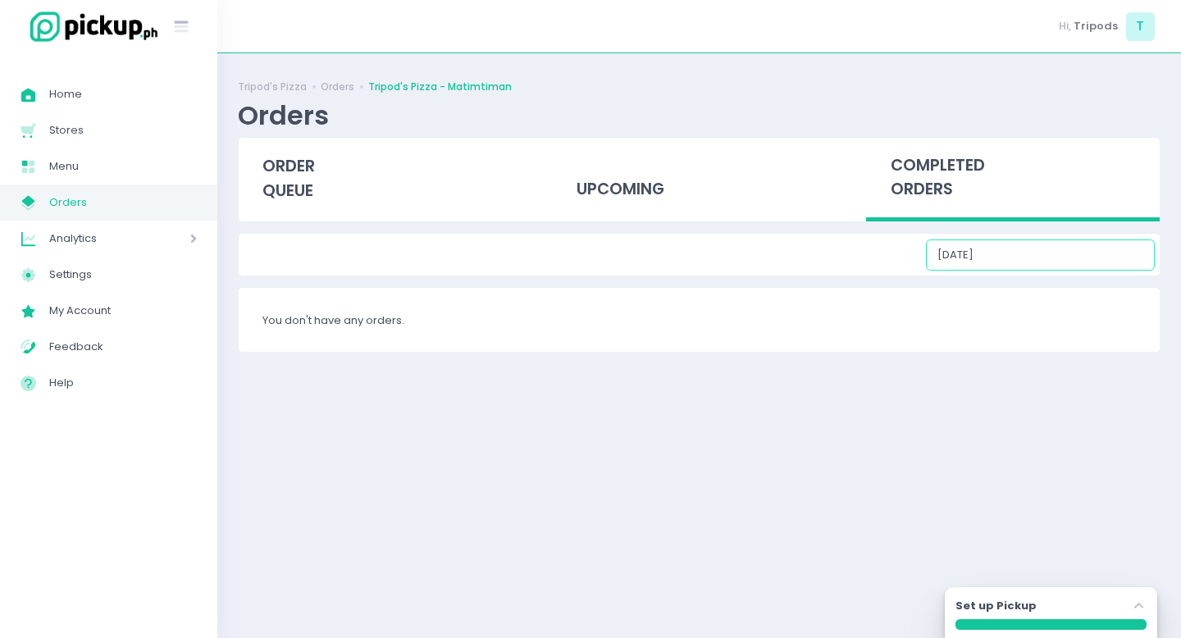
click at [1096, 260] on input "[DATE]" at bounding box center [1040, 254] width 229 height 31
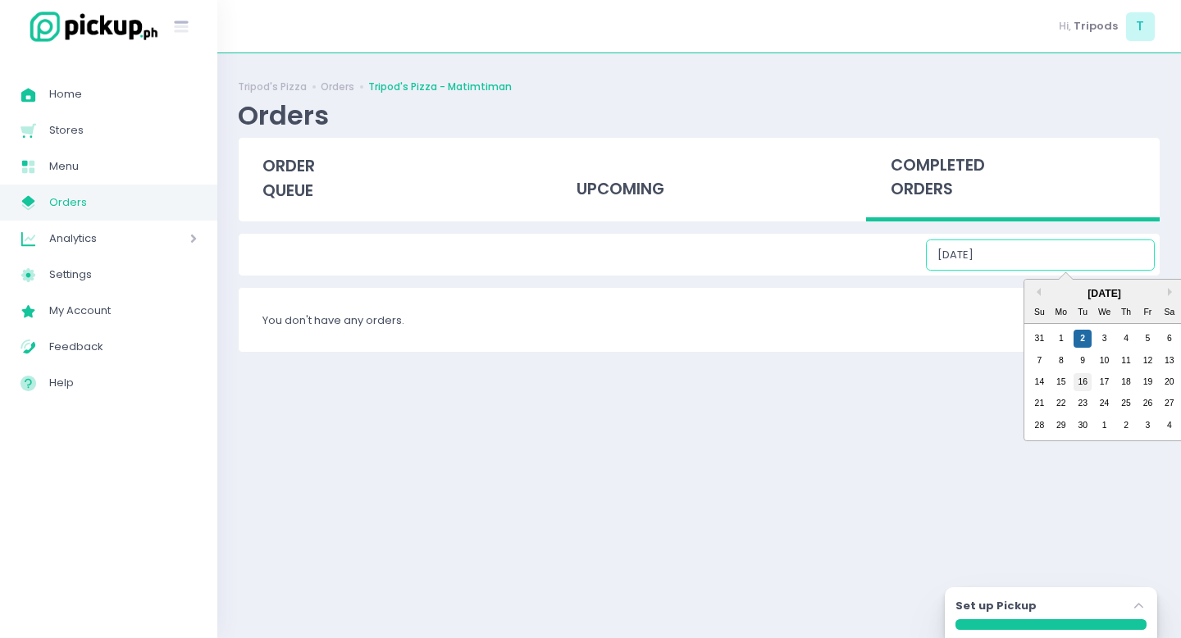
click at [1086, 383] on div "16" at bounding box center [1082, 382] width 18 height 18
type input "[DATE]"
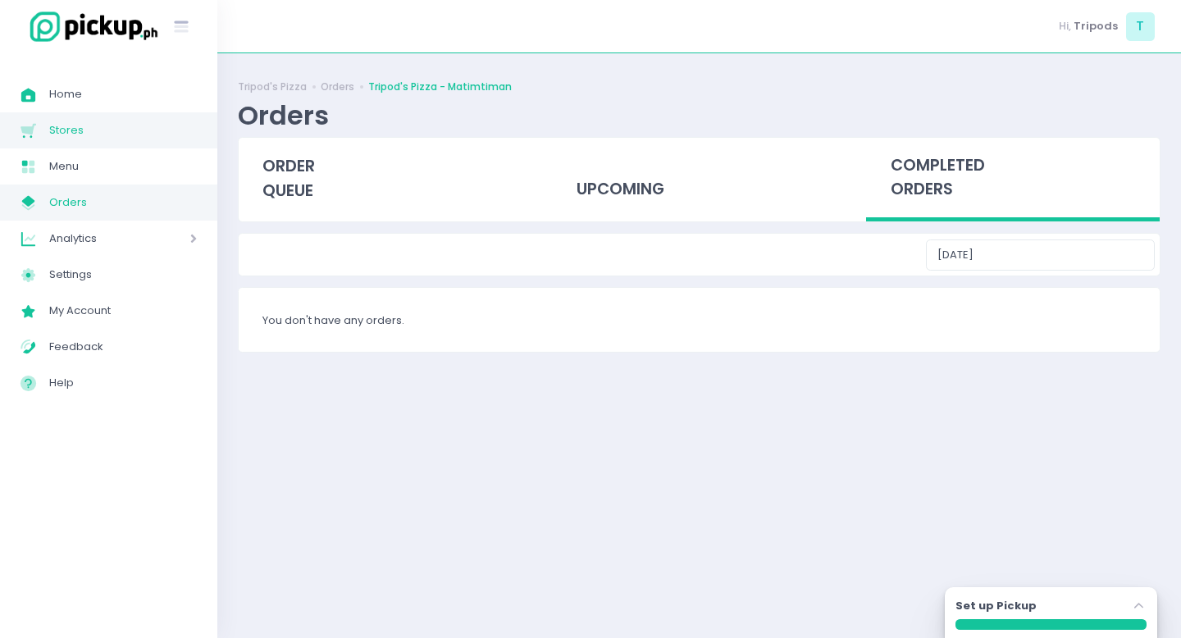
click at [78, 124] on span "Stores" at bounding box center [123, 130] width 148 height 21
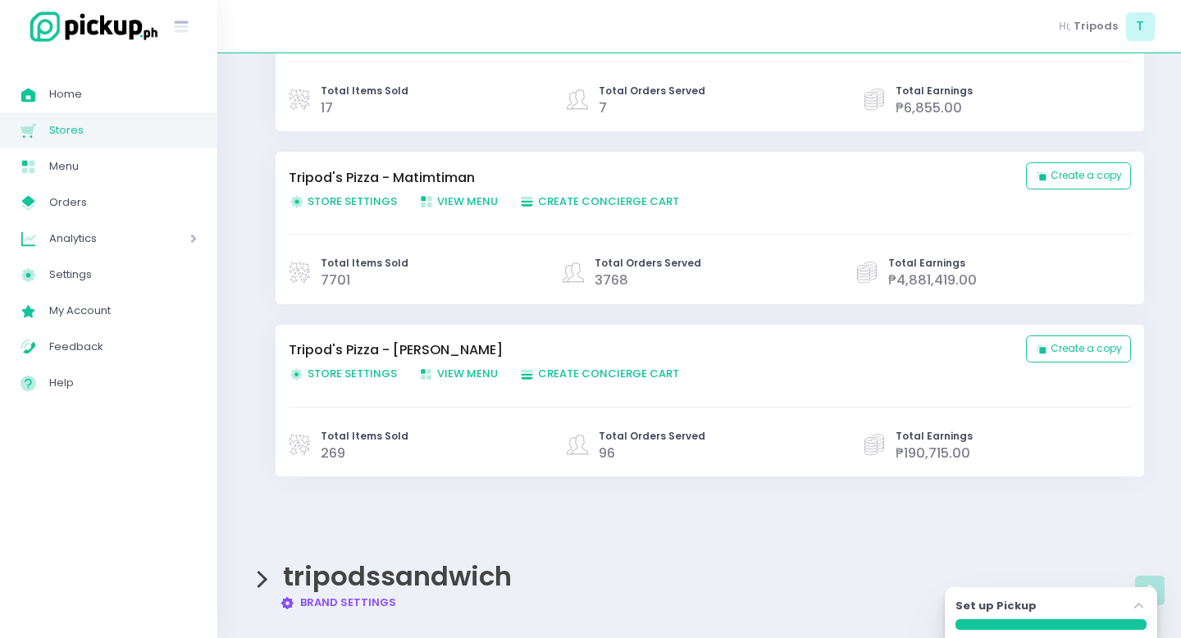
scroll to position [282, 0]
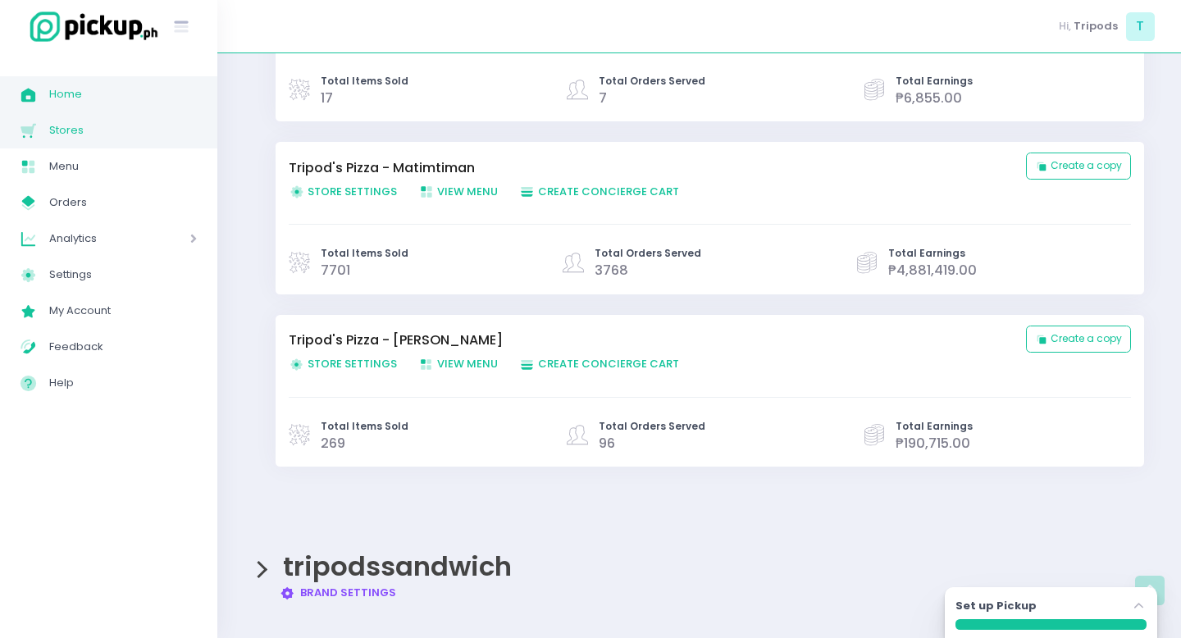
click at [85, 88] on span "Home" at bounding box center [123, 94] width 148 height 21
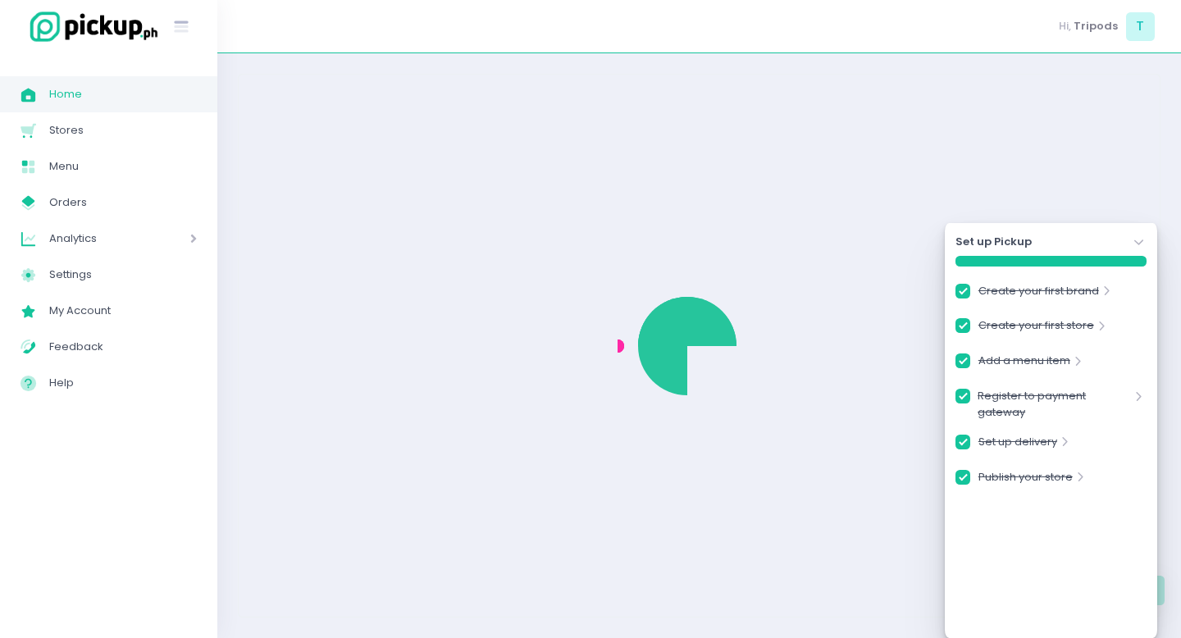
checkbox input "true"
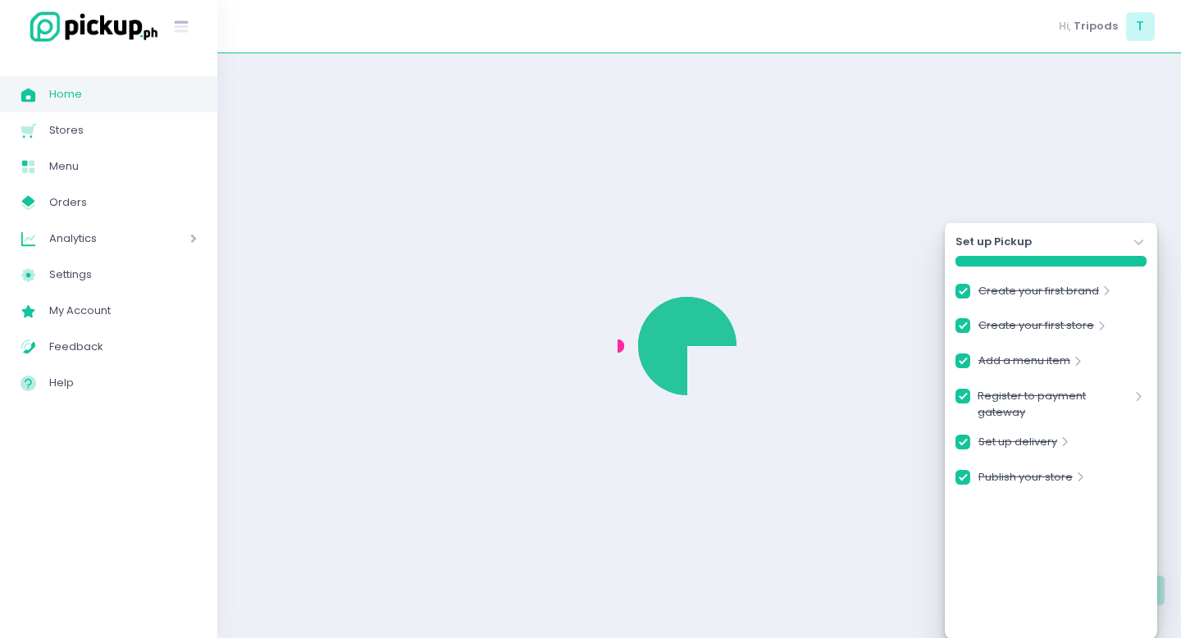
checkbox input "true"
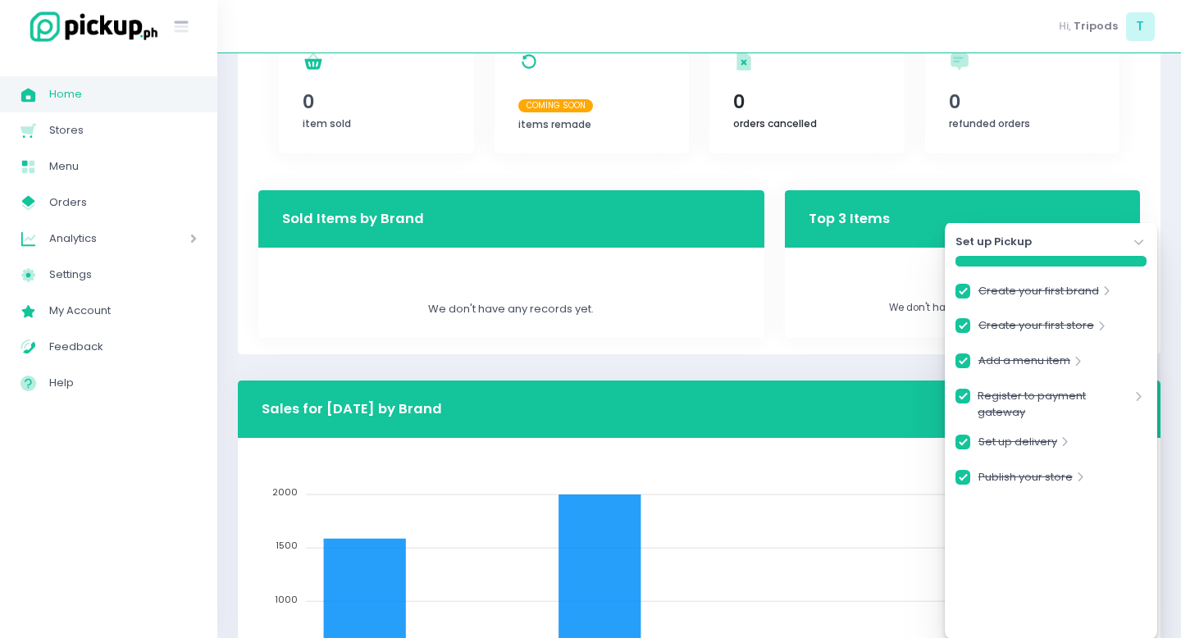
scroll to position [638, 0]
